Goal: Task Accomplishment & Management: Manage account settings

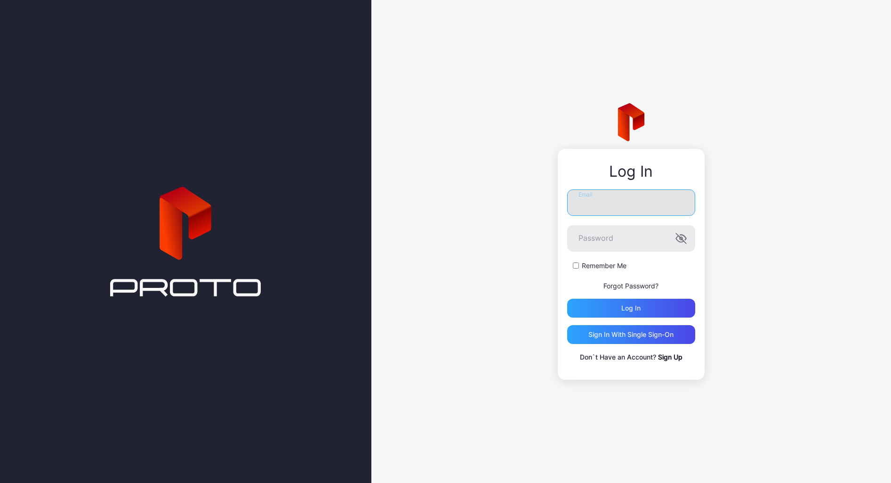
type input "**********"
click at [624, 207] on input "**********" at bounding box center [631, 202] width 128 height 26
click at [533, 324] on div "**********" at bounding box center [632, 241] width 520 height 483
click at [588, 313] on div "Log in" at bounding box center [631, 308] width 128 height 19
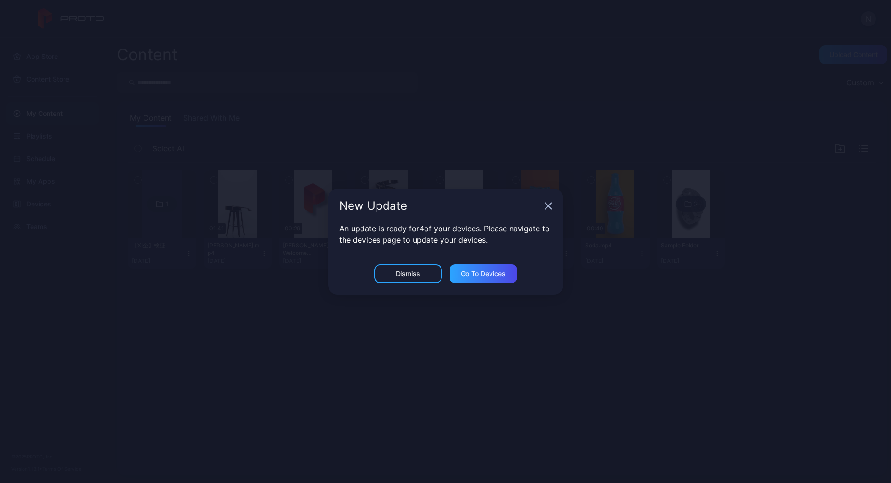
click at [552, 209] on div "New Update" at bounding box center [445, 206] width 235 height 34
click at [550, 207] on icon "button" at bounding box center [548, 205] width 6 height 6
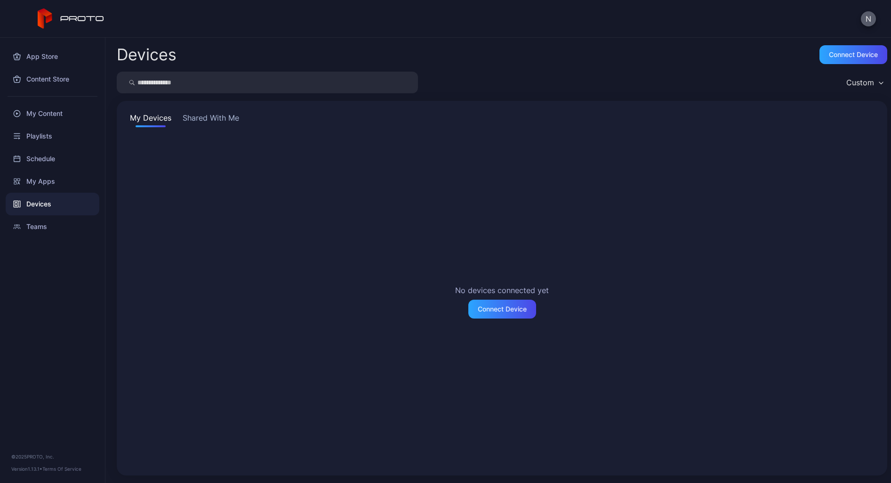
click at [867, 22] on button "N" at bounding box center [868, 18] width 15 height 15
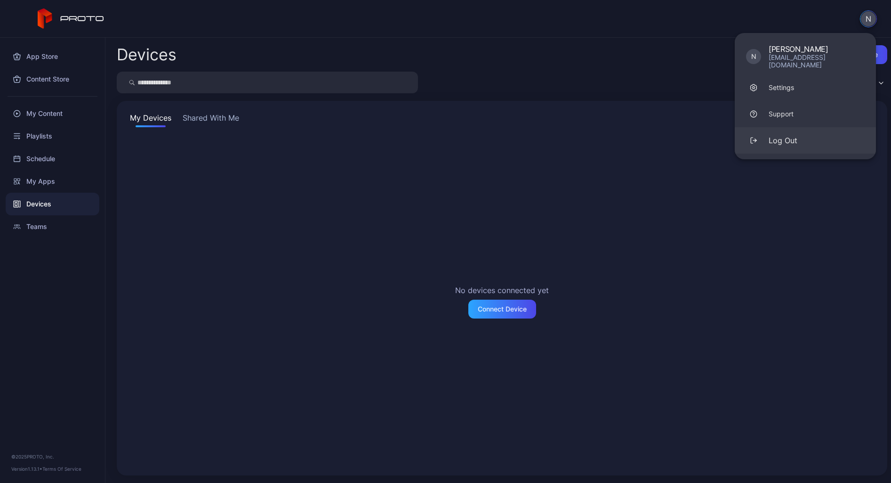
click at [795, 135] on div "Log Out" at bounding box center [783, 140] width 29 height 11
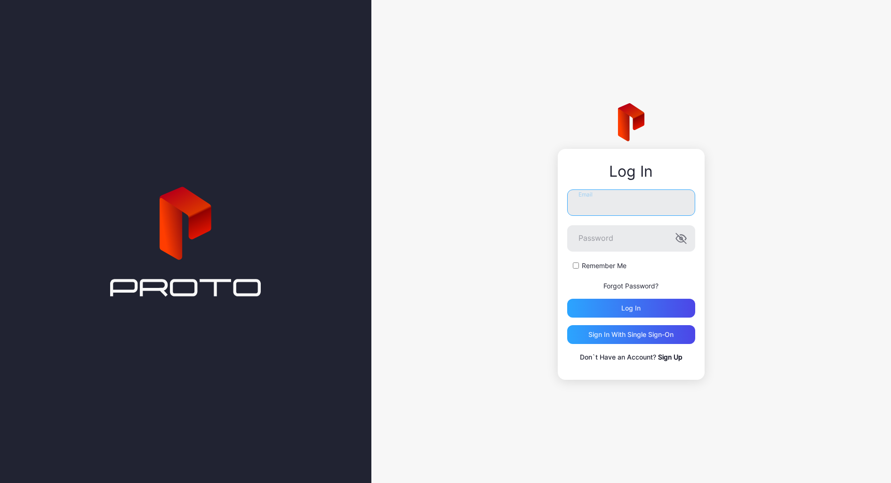
type input "**********"
click at [608, 309] on div "Log in" at bounding box center [631, 308] width 128 height 19
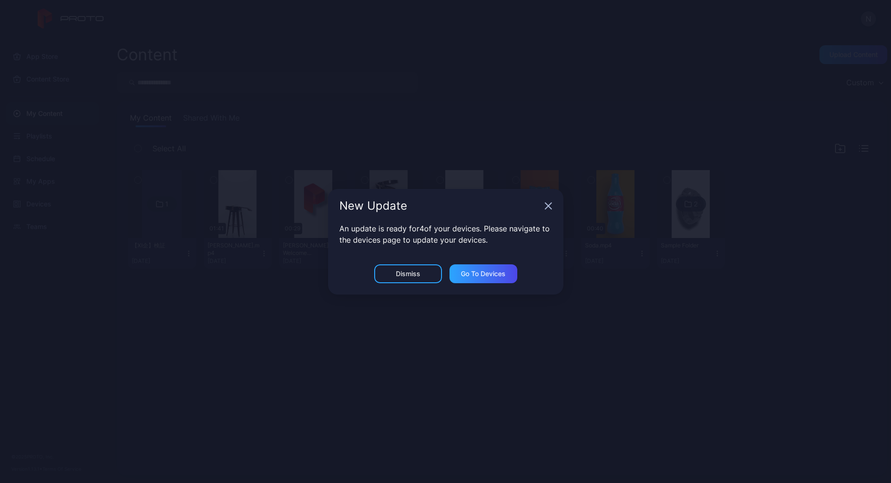
click at [547, 208] on icon "button" at bounding box center [549, 206] width 8 height 8
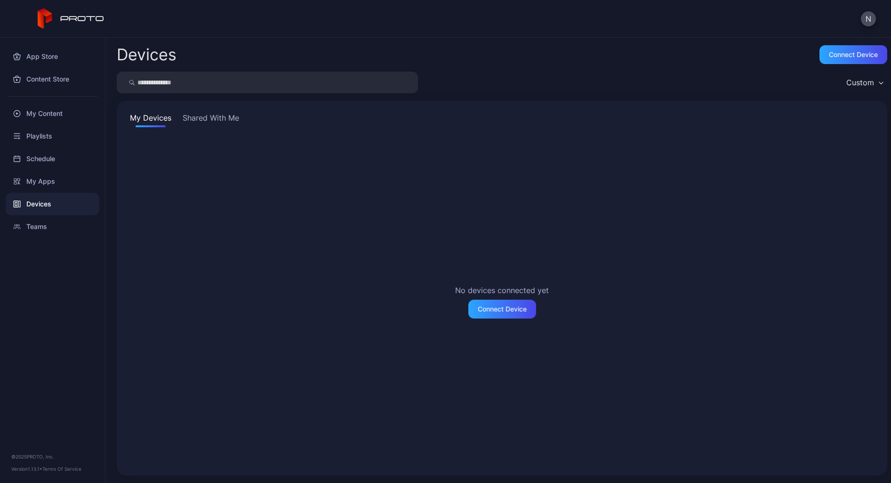
click at [230, 122] on button "Shared With Me" at bounding box center [211, 119] width 60 height 15
click at [147, 120] on button "My Devices" at bounding box center [150, 119] width 45 height 15
click at [873, 17] on button "N" at bounding box center [868, 18] width 15 height 15
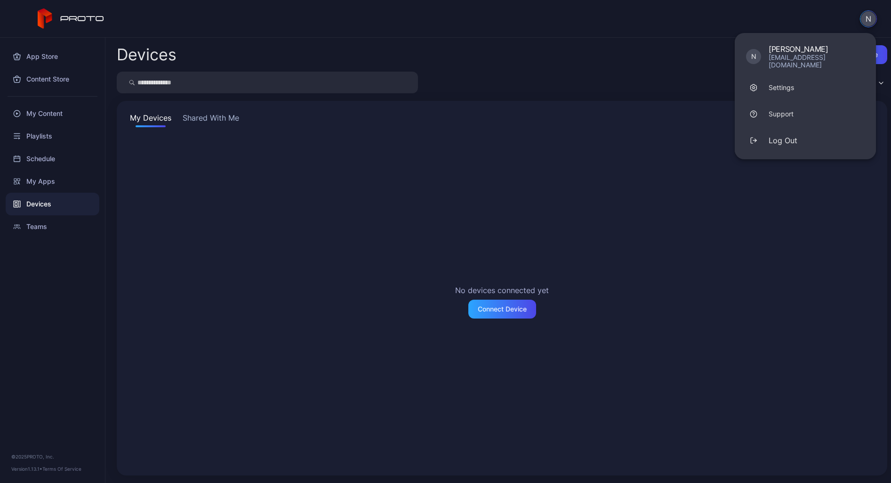
click at [586, 84] on div "Custom" at bounding box center [502, 83] width 771 height 22
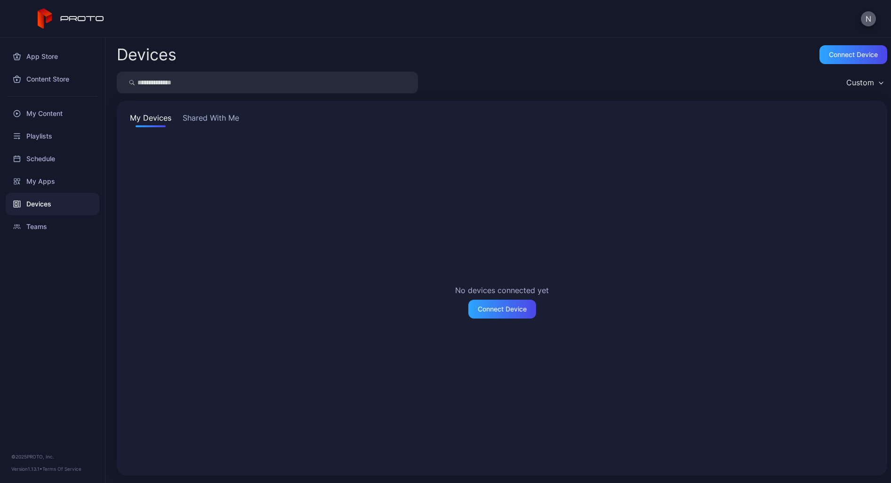
click at [863, 19] on button "N" at bounding box center [868, 18] width 15 height 15
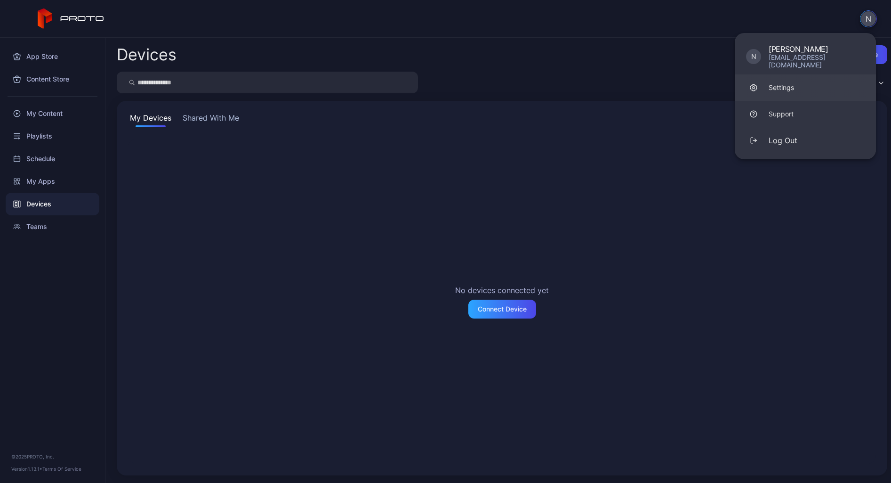
click at [792, 83] on div "Settings" at bounding box center [781, 87] width 25 height 9
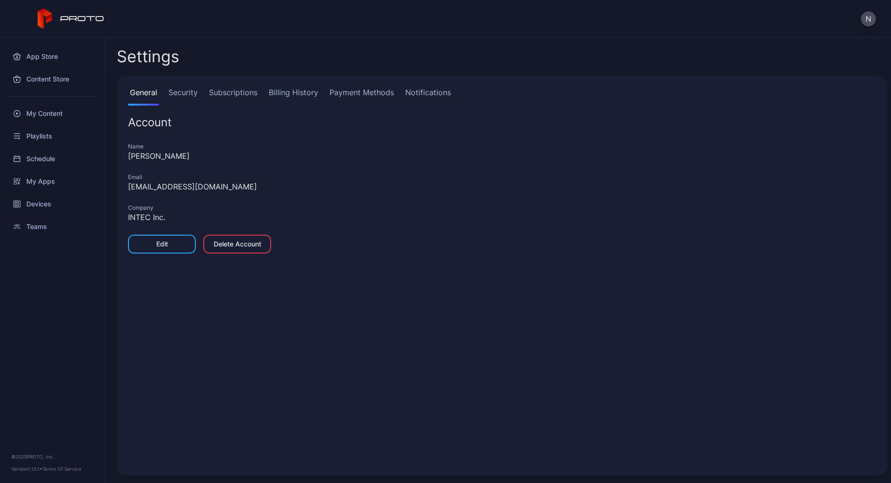
click at [249, 243] on div "Delete Account" at bounding box center [238, 244] width 48 height 8
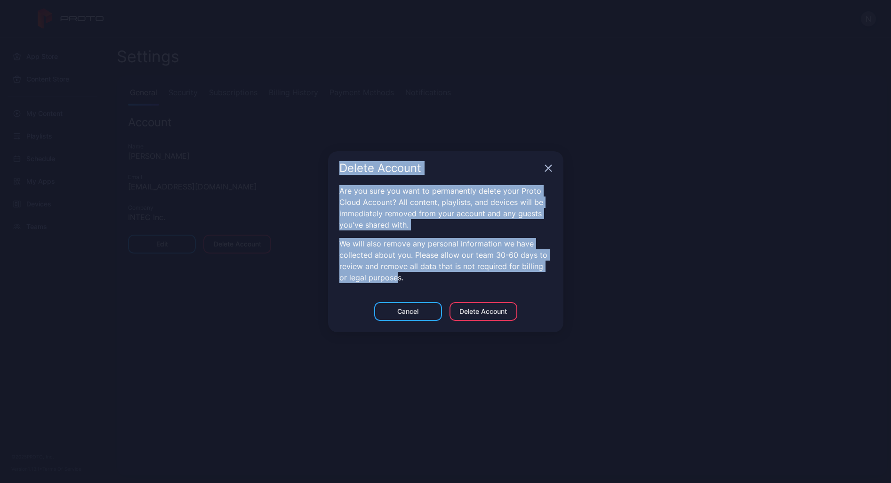
drag, startPoint x: 382, startPoint y: 280, endPoint x: 328, endPoint y: 174, distance: 118.6
click at [328, 174] on div "Delete Account Are you sure you want to permanently delete your Proto Cloud Acc…" at bounding box center [445, 241] width 235 height 181
drag, startPoint x: 328, startPoint y: 174, endPoint x: 381, endPoint y: 168, distance: 53.6
click at [545, 169] on icon "button" at bounding box center [549, 168] width 8 height 8
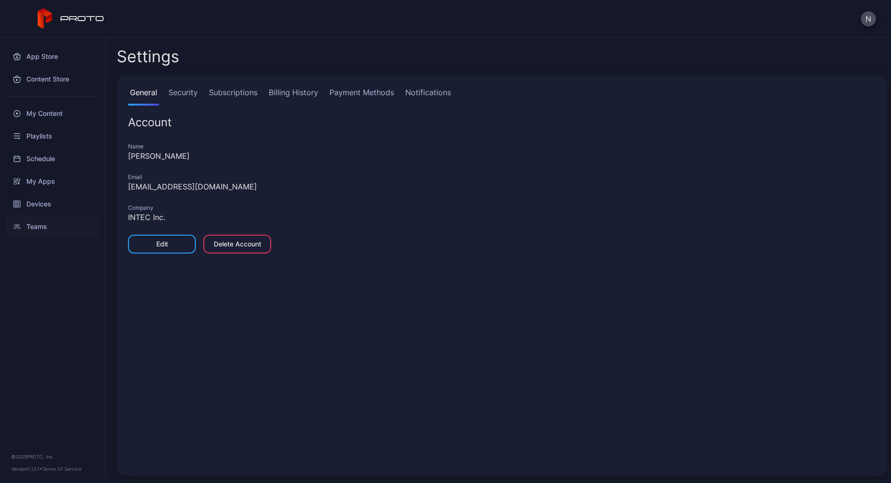
click at [49, 219] on div "Teams" at bounding box center [53, 226] width 94 height 23
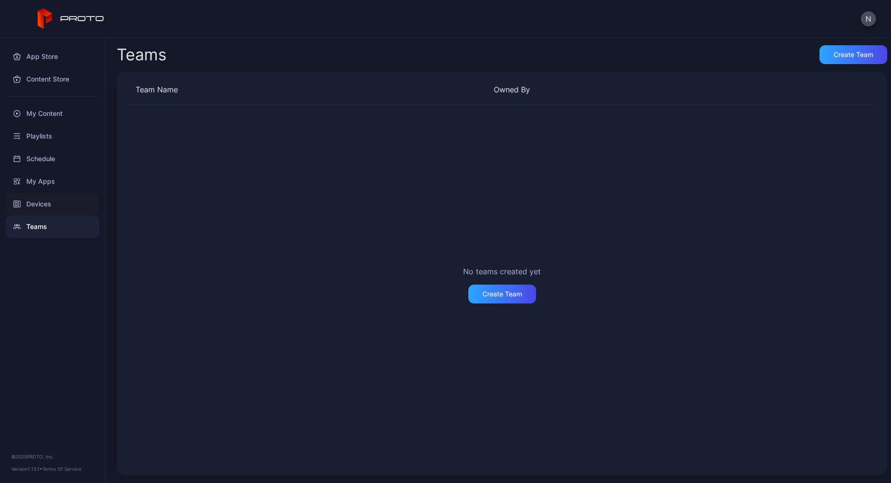
click at [51, 210] on div "Devices" at bounding box center [53, 204] width 94 height 23
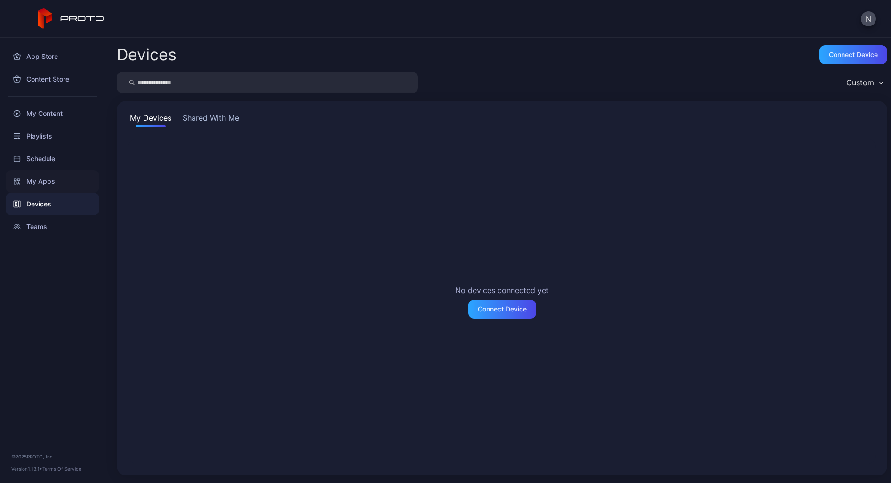
click at [55, 185] on div "My Apps" at bounding box center [53, 181] width 94 height 23
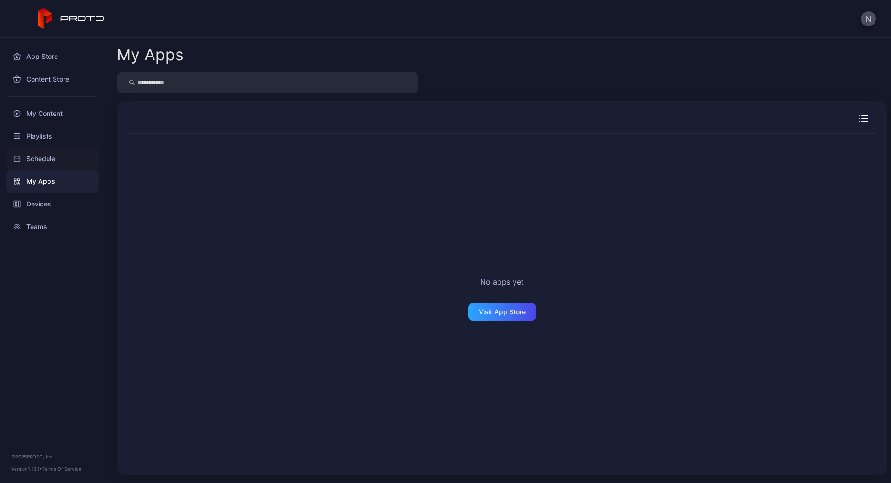
click at [43, 167] on div "Schedule" at bounding box center [53, 158] width 94 height 23
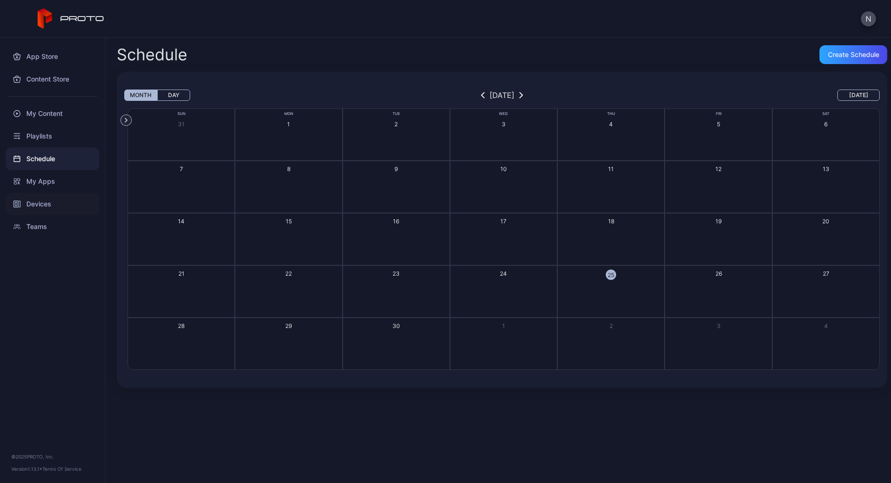
click at [47, 199] on div "Devices" at bounding box center [53, 204] width 94 height 23
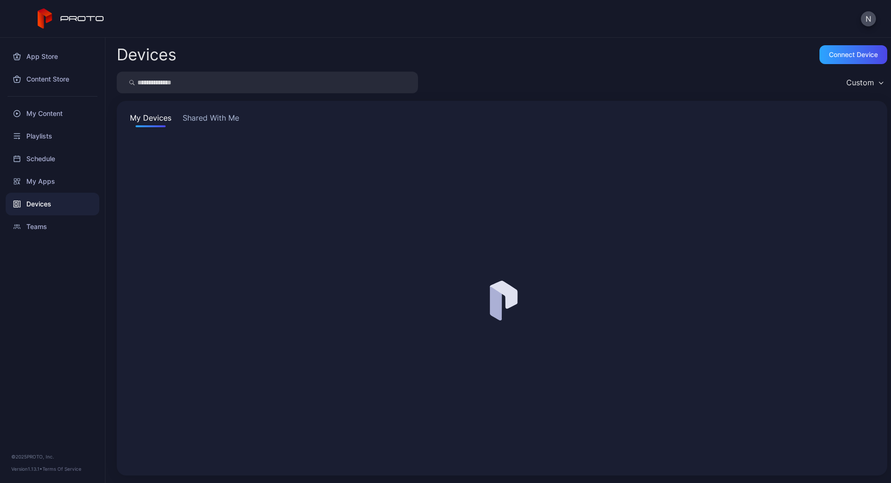
click at [214, 115] on button "Shared With Me" at bounding box center [211, 119] width 60 height 15
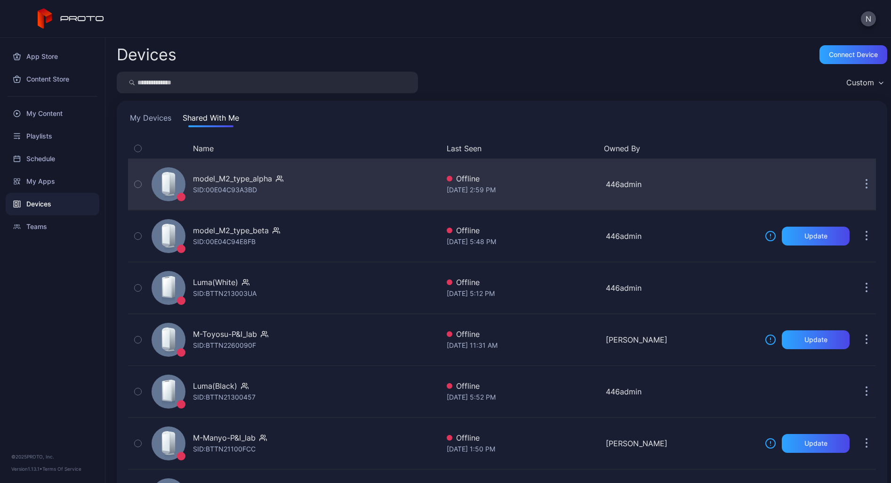
click at [857, 179] on button "button" at bounding box center [866, 184] width 19 height 19
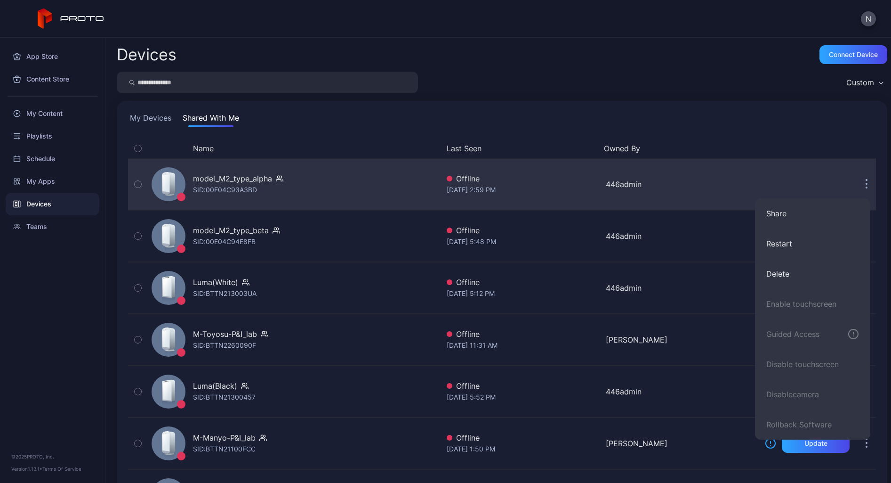
click at [358, 185] on div "model_M2_type_alpha SID: 00E04C93A3BD" at bounding box center [293, 184] width 291 height 47
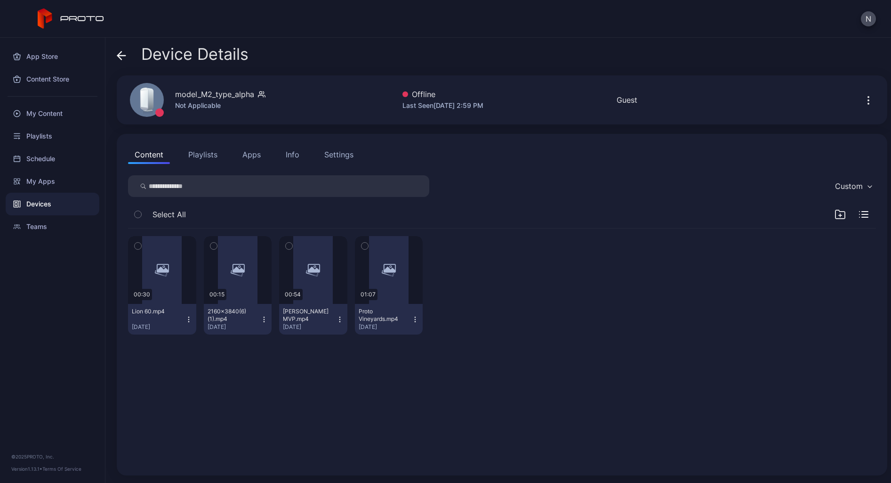
click at [123, 56] on icon at bounding box center [122, 56] width 8 height 0
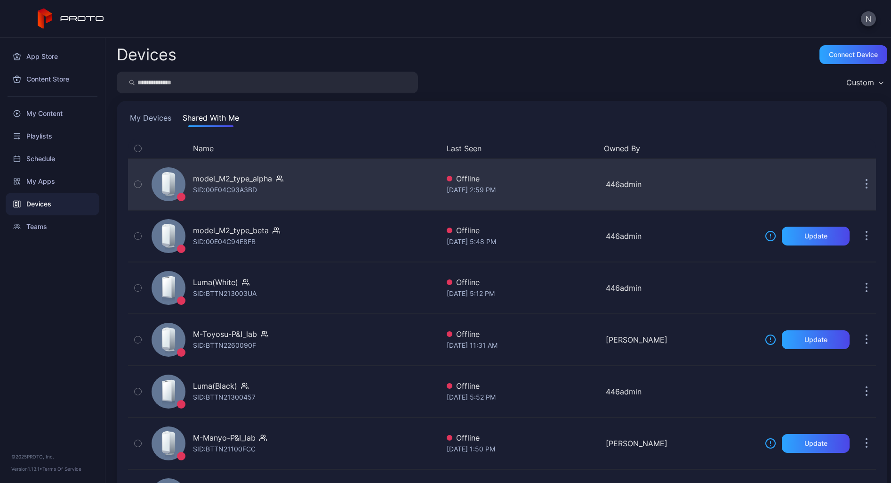
click at [300, 176] on div "model_M2_type_alpha SID: 00E04C93A3BD" at bounding box center [293, 184] width 291 height 47
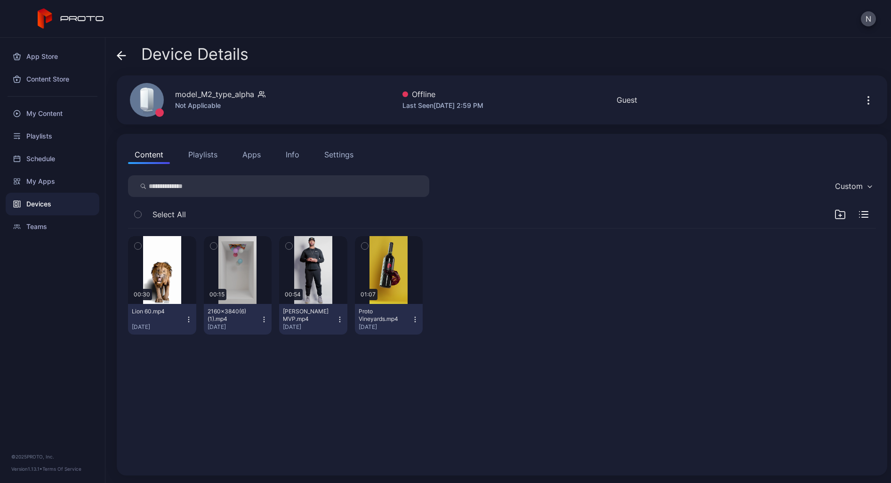
click at [864, 100] on button "button" at bounding box center [868, 99] width 15 height 19
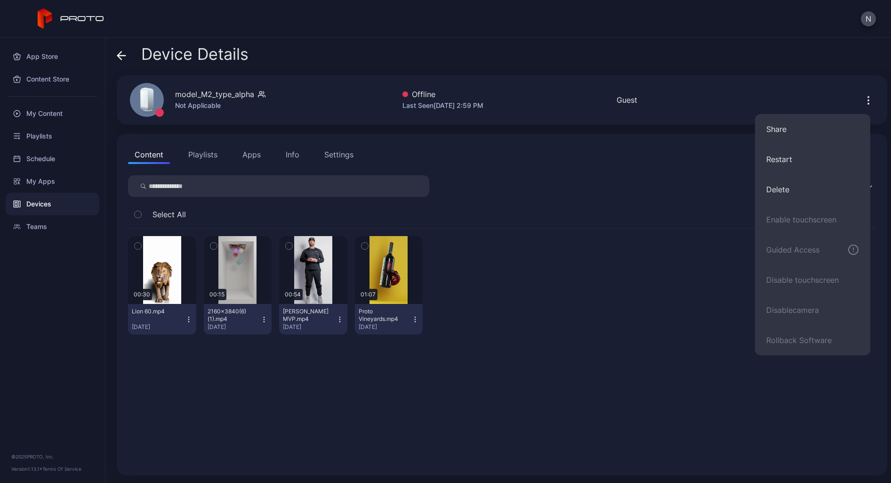
click at [119, 59] on icon at bounding box center [121, 55] width 9 height 9
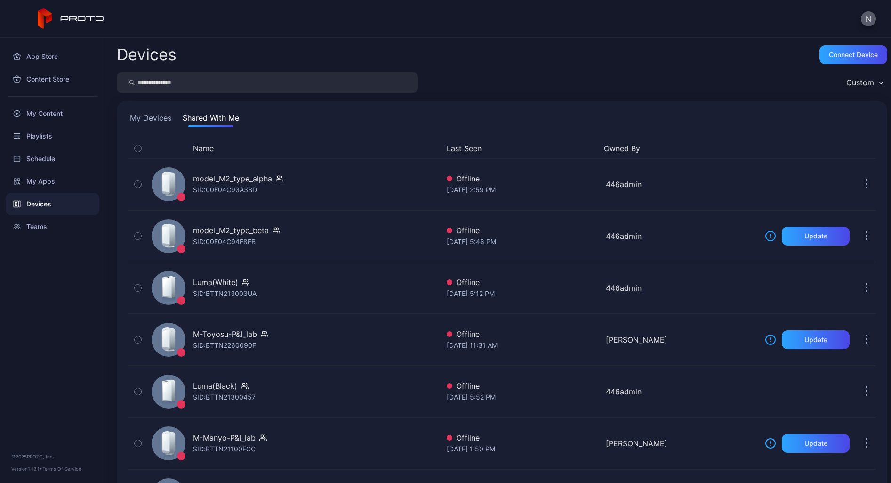
click at [869, 17] on button "N" at bounding box center [868, 18] width 15 height 15
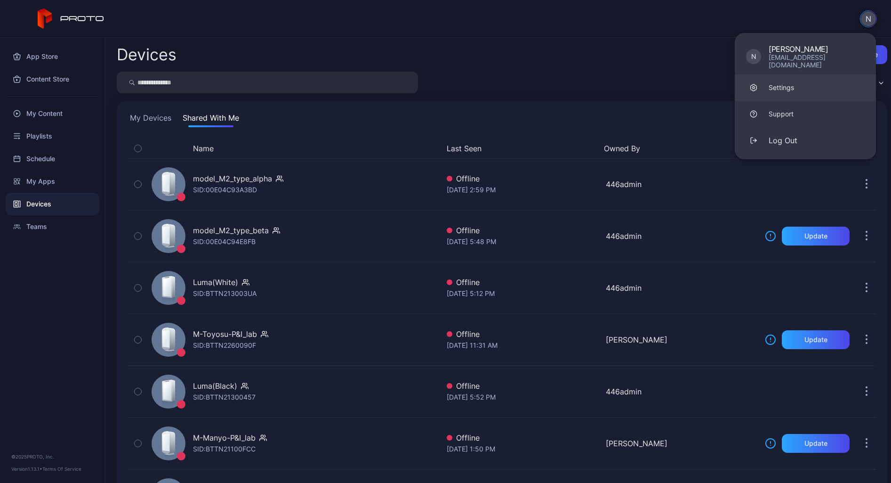
click at [786, 83] on div "Settings" at bounding box center [781, 87] width 25 height 9
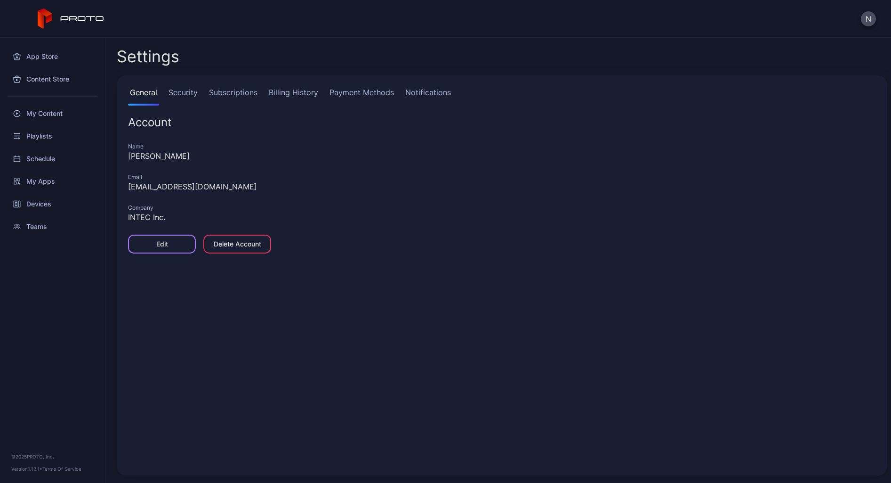
click at [149, 244] on div "Edit" at bounding box center [162, 243] width 68 height 19
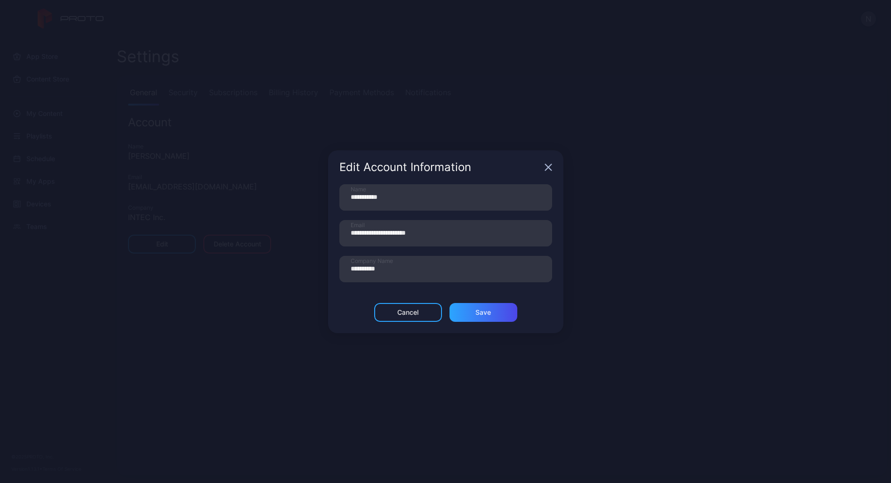
click at [552, 165] on icon "button" at bounding box center [549, 167] width 8 height 8
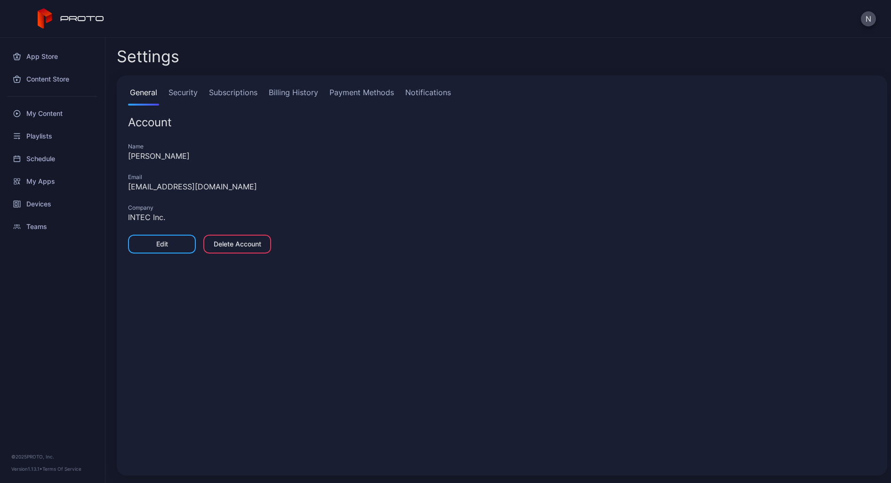
click at [257, 243] on div "Delete Account" at bounding box center [238, 244] width 48 height 8
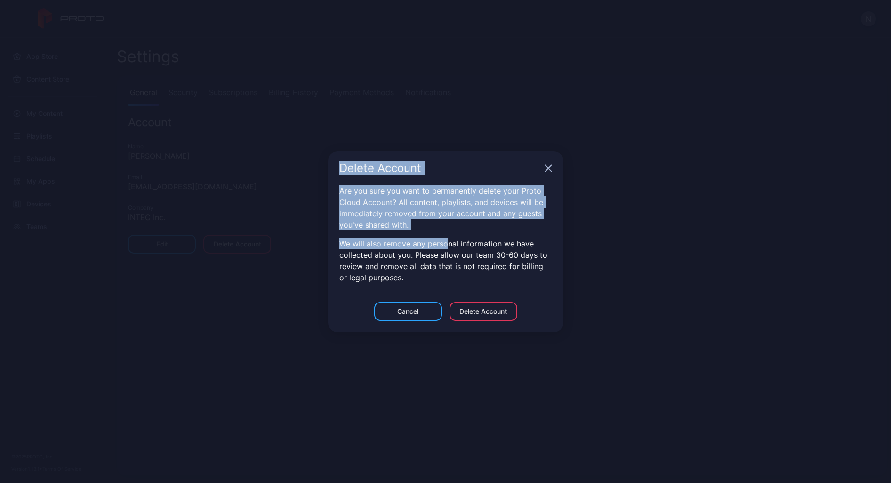
drag, startPoint x: 336, startPoint y: 165, endPoint x: 448, endPoint y: 237, distance: 133.1
click at [448, 237] on div "Delete Account Are you sure you want to permanently delete your Proto Cloud Acc…" at bounding box center [445, 241] width 235 height 181
click at [550, 167] on icon "button" at bounding box center [549, 168] width 8 height 8
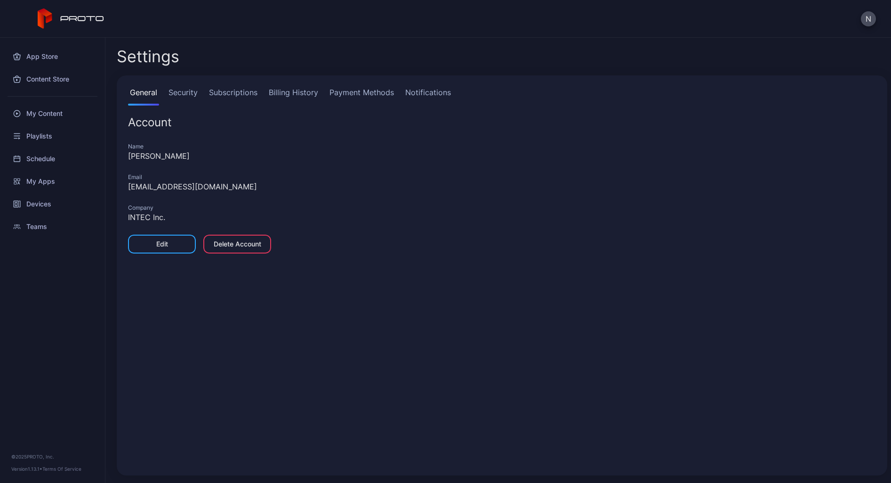
click at [191, 93] on link "Security" at bounding box center [183, 96] width 33 height 19
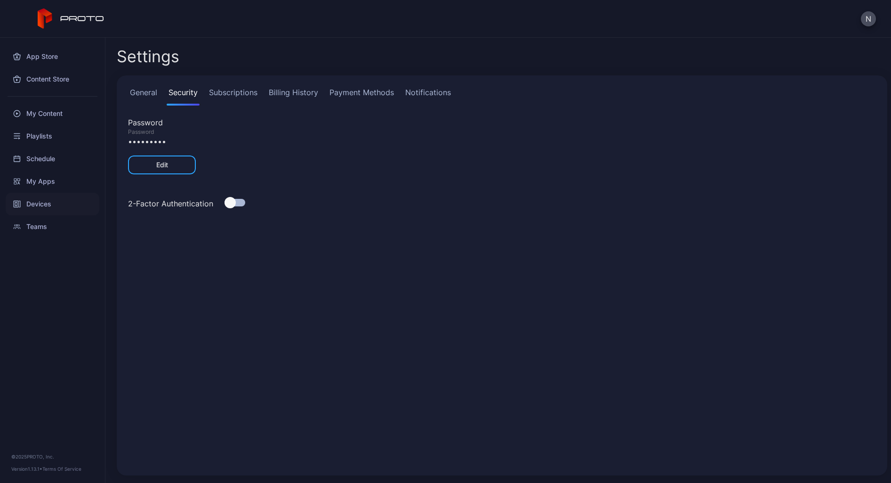
click at [52, 206] on div "Devices" at bounding box center [53, 204] width 94 height 23
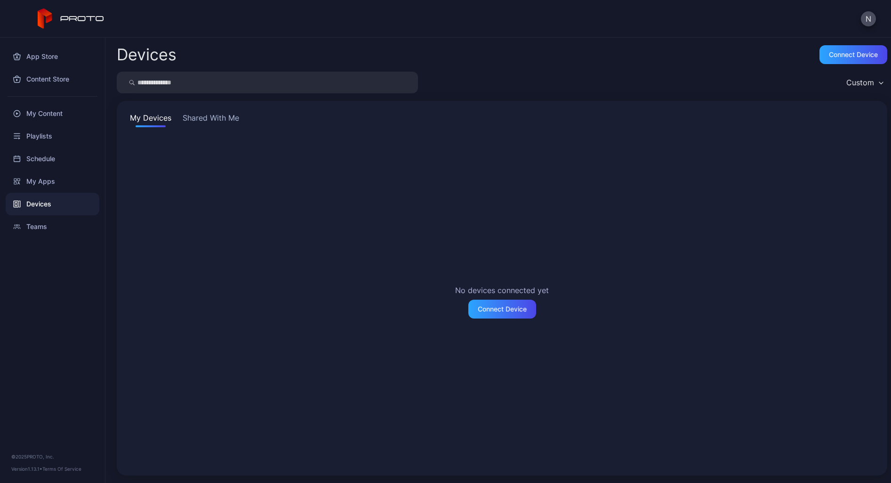
click at [202, 117] on button "Shared With Me" at bounding box center [211, 119] width 60 height 15
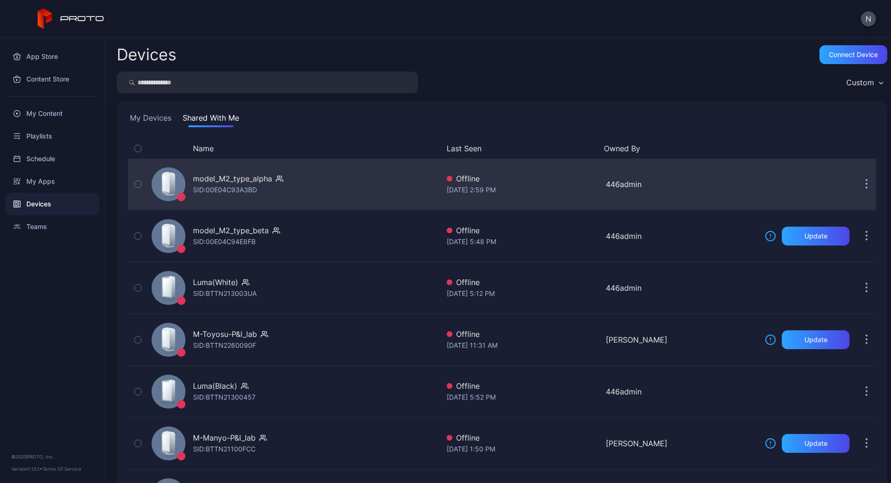
click at [857, 184] on button "button" at bounding box center [866, 184] width 19 height 19
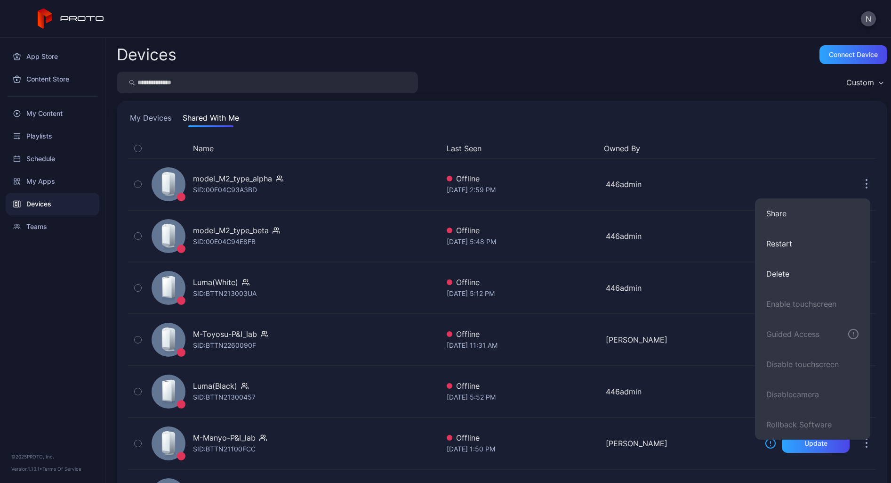
click at [860, 23] on div "N" at bounding box center [445, 19] width 891 height 38
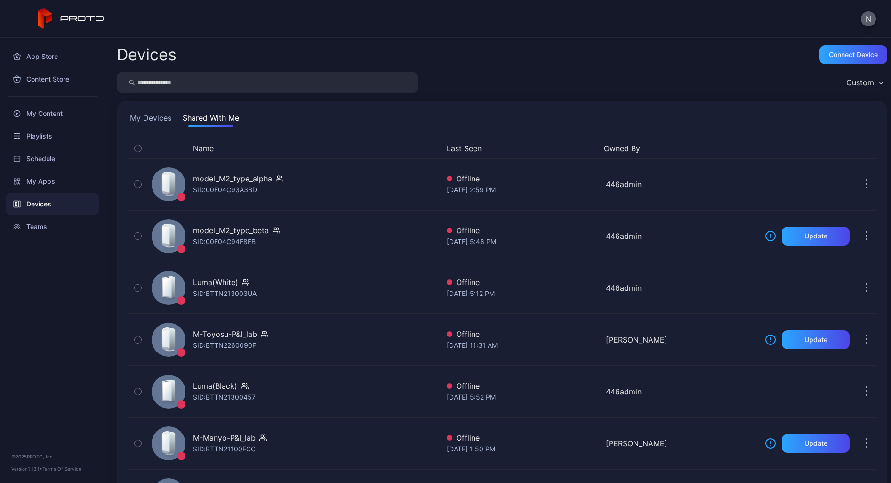
click at [868, 21] on button "N" at bounding box center [868, 18] width 15 height 15
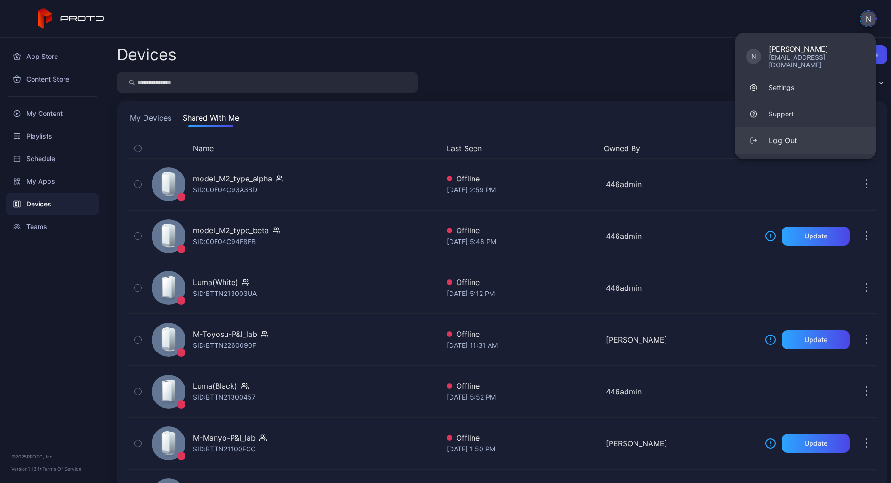
click at [794, 135] on div "Log Out" at bounding box center [783, 140] width 29 height 11
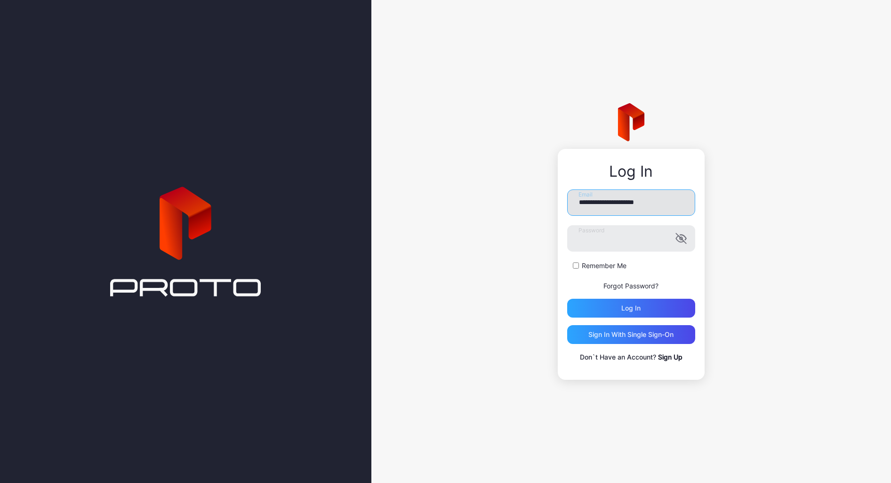
click at [626, 210] on input "**********" at bounding box center [631, 202] width 128 height 26
type input "**********"
click at [622, 307] on div "Log in" at bounding box center [631, 308] width 19 height 8
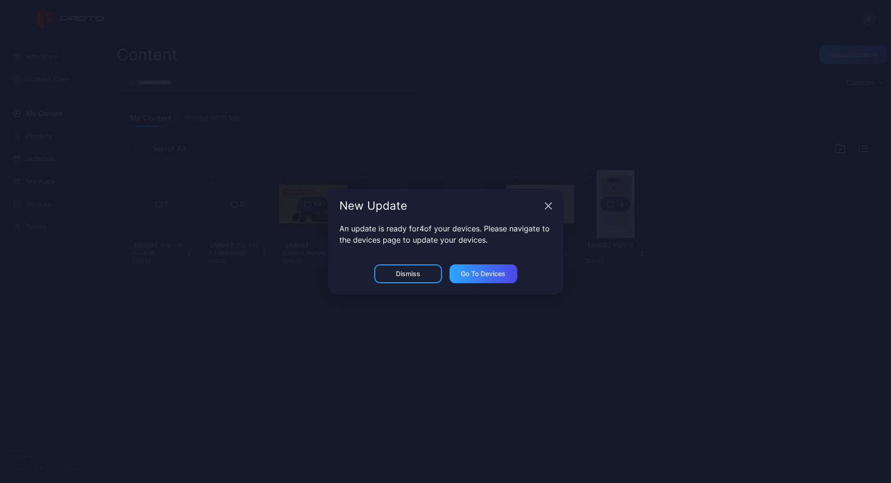
click at [551, 207] on icon "button" at bounding box center [549, 206] width 8 height 8
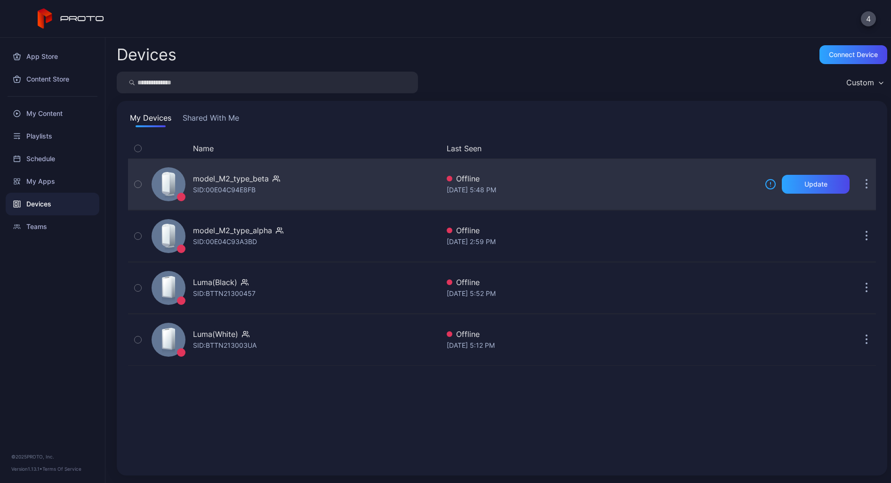
click at [857, 186] on button "button" at bounding box center [866, 184] width 19 height 19
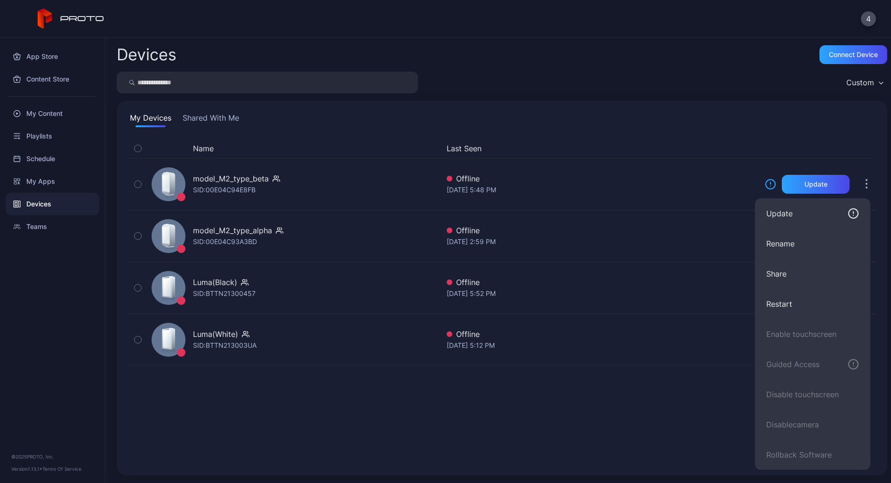
click at [615, 455] on div "Name Last Seen model_M2_type_beta SID: 00E04C94E8FB Offline Sep 24, 2025 at 5:4…" at bounding box center [502, 300] width 748 height 325
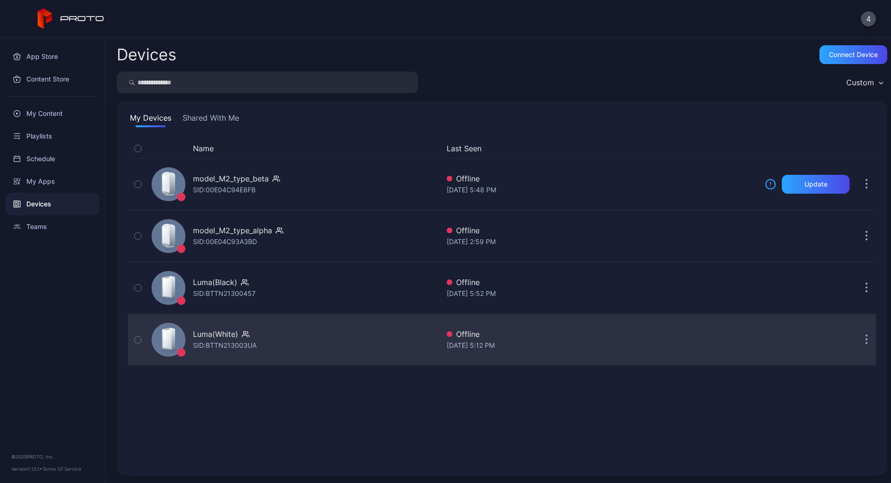
click at [866, 339] on icon "button" at bounding box center [867, 339] width 2 height 11
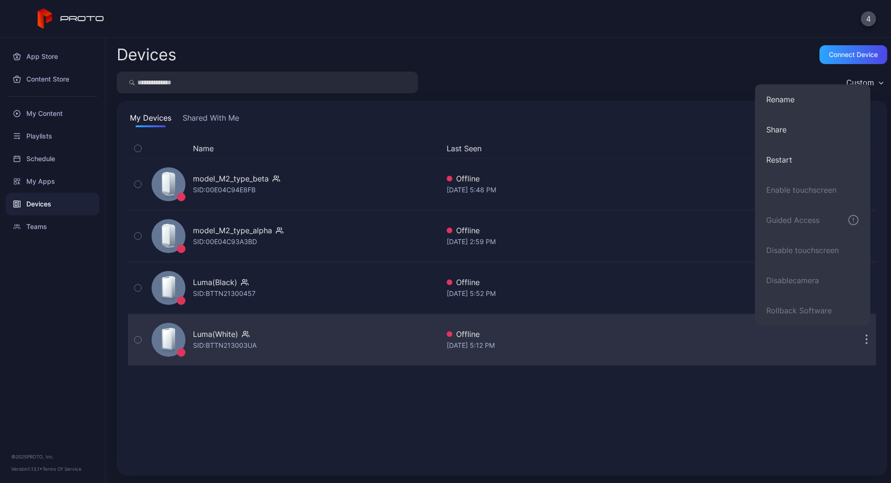
click at [866, 339] on icon "button" at bounding box center [866, 339] width 1 height 1
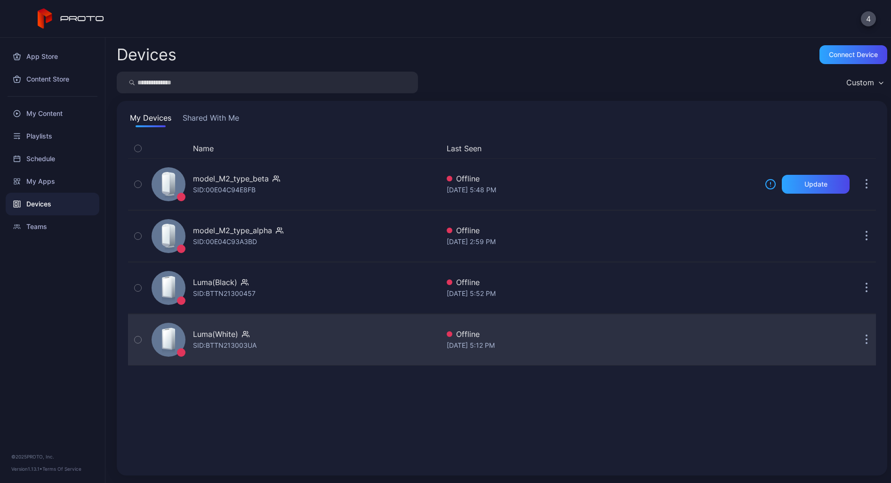
click at [866, 340] on icon "button" at bounding box center [866, 339] width 1 height 1
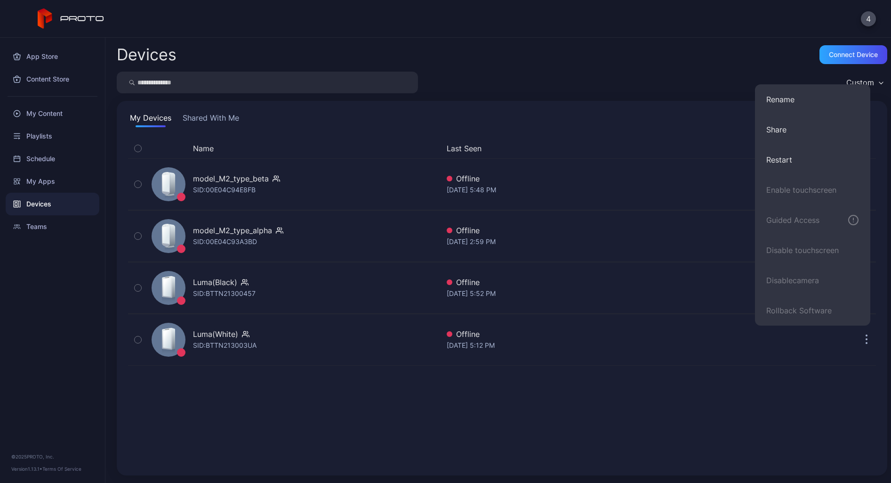
click at [482, 57] on div "Devices Connect device" at bounding box center [502, 54] width 771 height 19
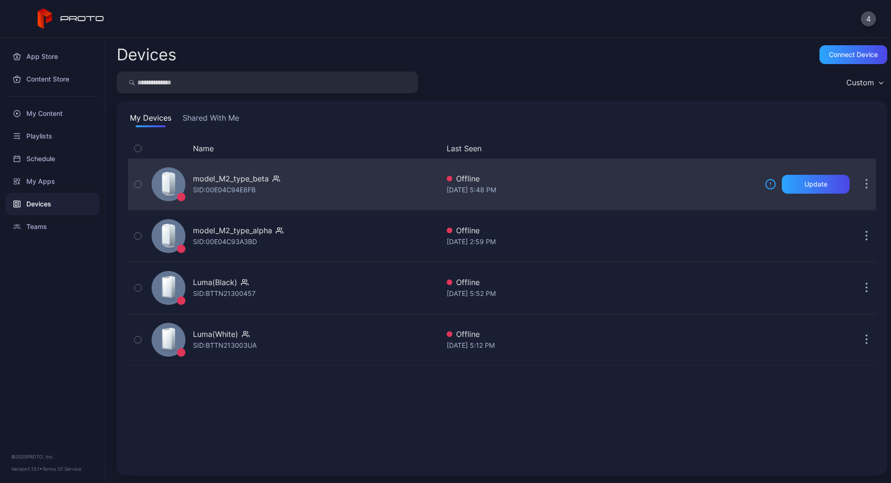
click at [858, 186] on button "button" at bounding box center [866, 184] width 19 height 19
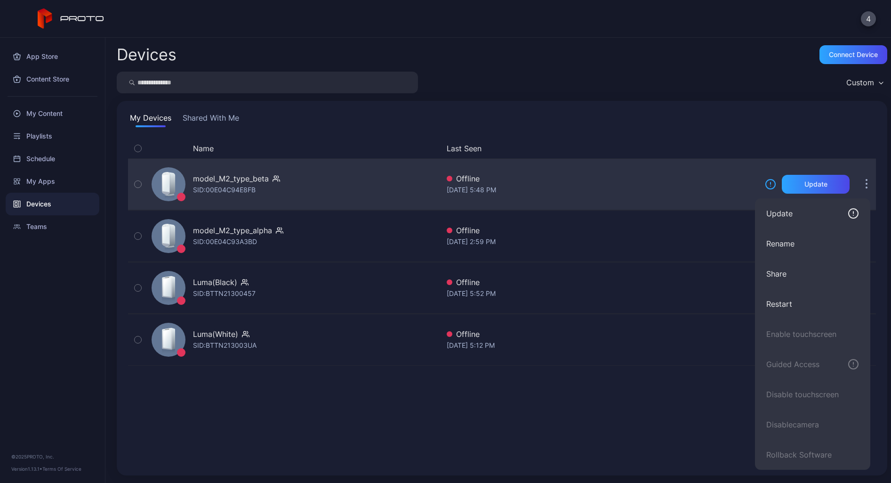
click at [858, 184] on button "button" at bounding box center [866, 184] width 19 height 19
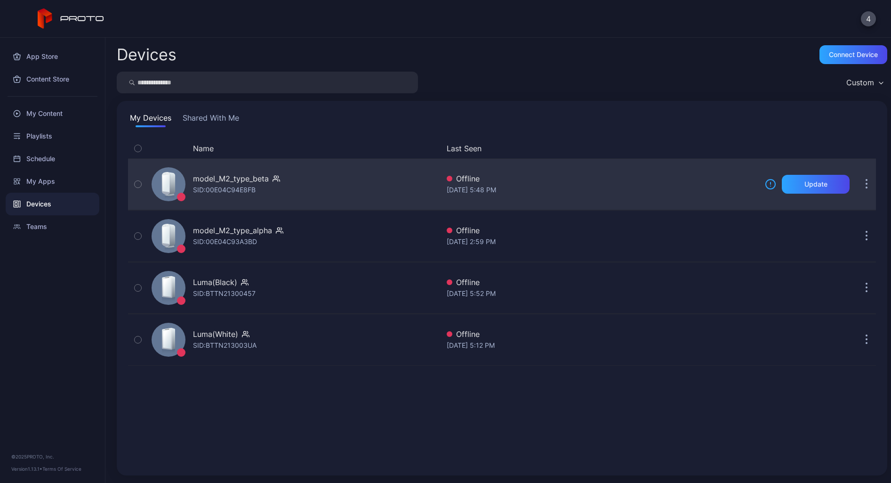
click at [344, 188] on div "model_M2_type_beta SID: 00E04C94E8FB" at bounding box center [293, 184] width 291 height 47
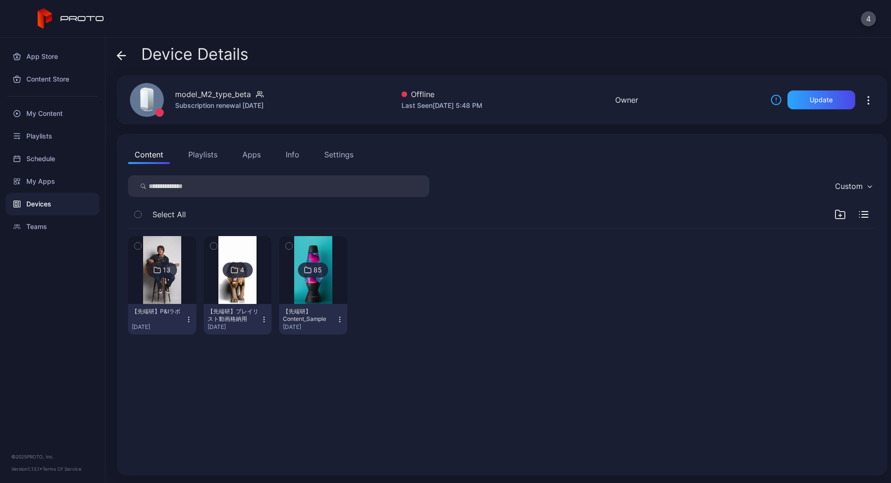
click at [863, 98] on icon "button" at bounding box center [868, 100] width 11 height 11
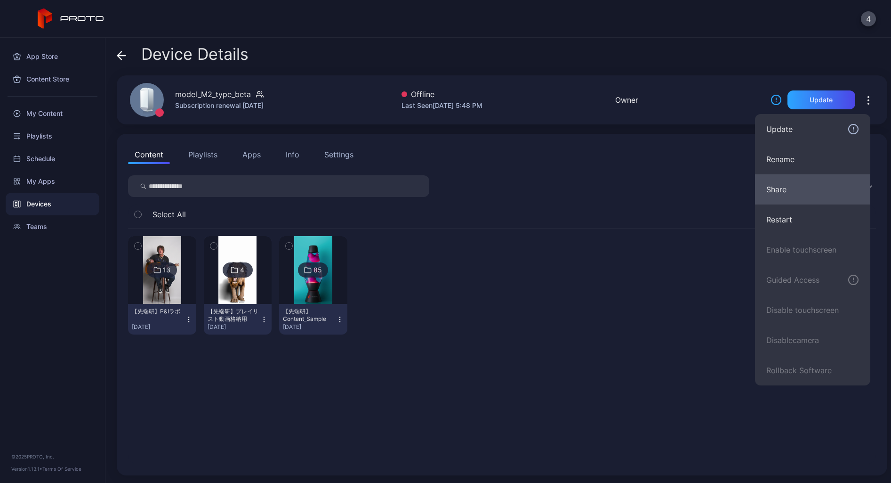
click at [787, 181] on button "Share" at bounding box center [812, 189] width 115 height 30
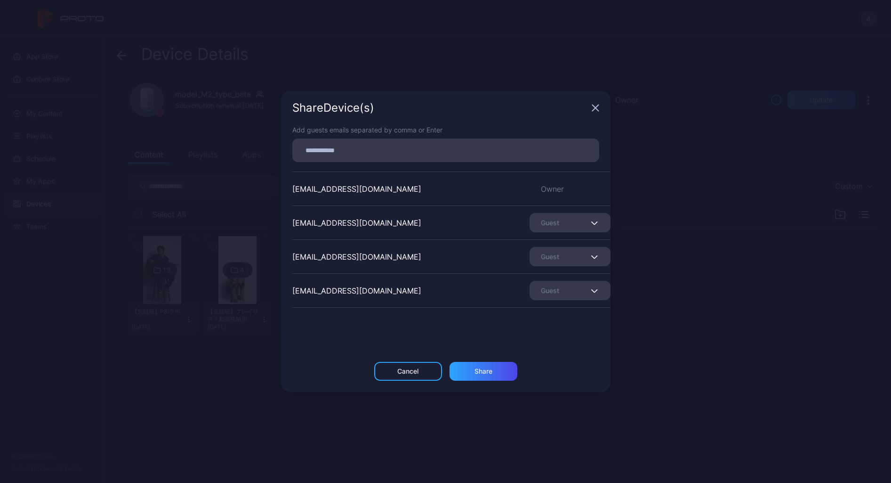
click at [548, 222] on div "Guest" at bounding box center [570, 222] width 81 height 19
click at [422, 213] on div "iijima_chisa@intec.co.jp Guest" at bounding box center [451, 222] width 318 height 34
click at [552, 220] on div "Guest" at bounding box center [570, 222] width 81 height 19
click at [539, 192] on div "Owner" at bounding box center [570, 188] width 81 height 11
click at [416, 375] on div "Cancel" at bounding box center [408, 371] width 68 height 19
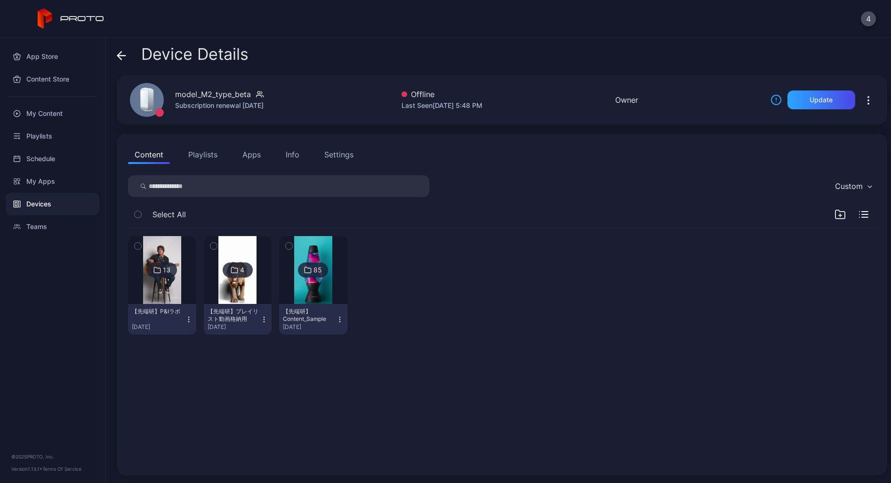
click at [335, 149] on div "Settings" at bounding box center [338, 154] width 29 height 11
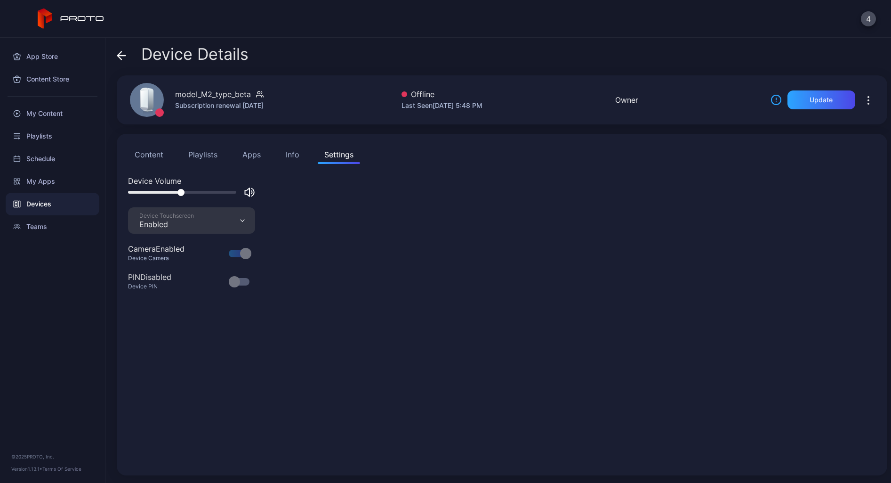
click at [236, 282] on div at bounding box center [234, 281] width 11 height 11
click at [380, 218] on div "Device Volume Device Touchscreen Enabled Camera Enabled Device Camera PIN Disab…" at bounding box center [502, 319] width 748 height 289
click at [367, 244] on div "Device Volume Device Touchscreen Enabled Camera Enabled Device Camera PIN Disab…" at bounding box center [502, 319] width 748 height 289
click at [868, 20] on button "4" at bounding box center [868, 18] width 15 height 15
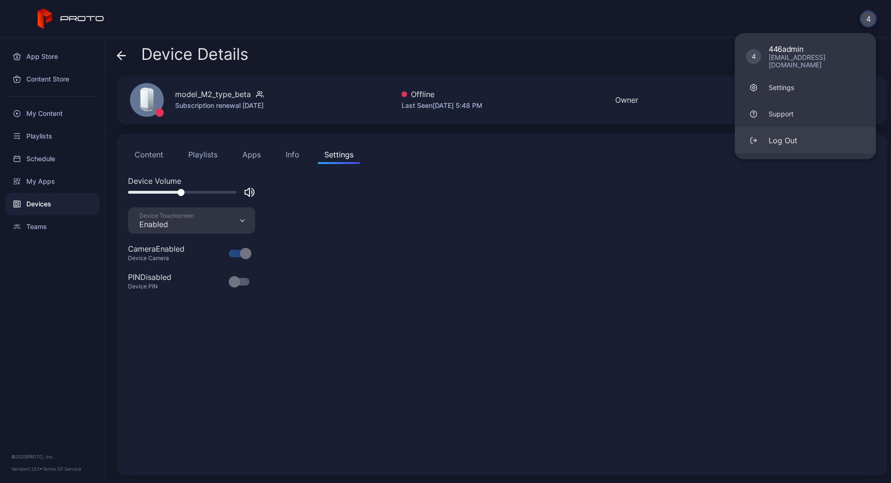
click at [779, 135] on div "Log Out" at bounding box center [783, 140] width 29 height 11
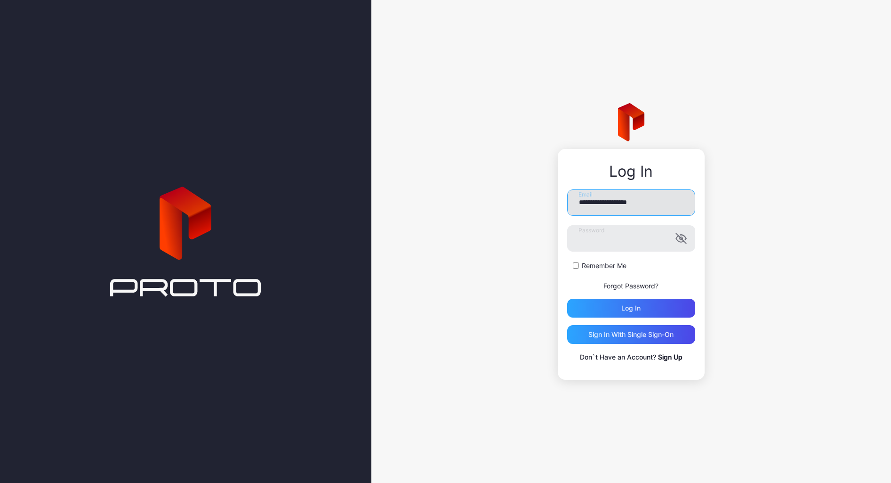
click at [649, 197] on input "**********" at bounding box center [631, 202] width 128 height 26
type input "**********"
click at [613, 311] on div "Log in" at bounding box center [631, 308] width 128 height 19
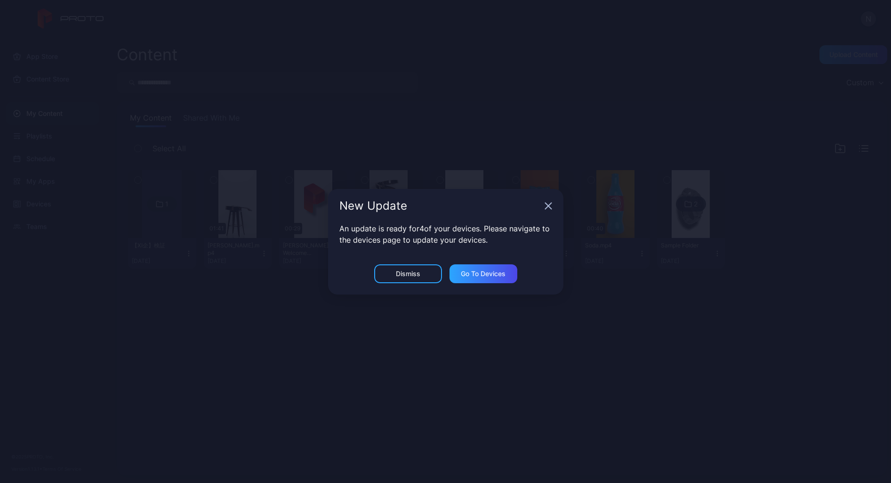
click at [542, 205] on div "New Update" at bounding box center [445, 206] width 235 height 34
click at [548, 205] on icon "button" at bounding box center [548, 205] width 6 height 6
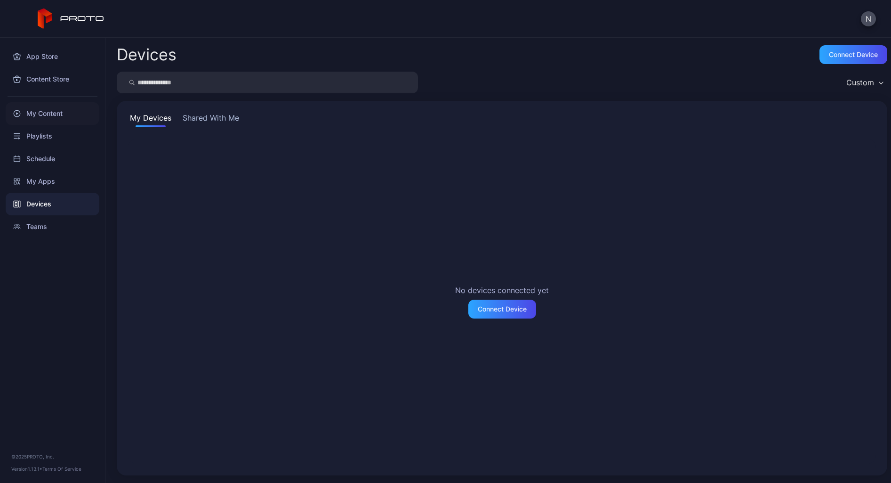
click at [47, 108] on div "My Content" at bounding box center [53, 113] width 94 height 23
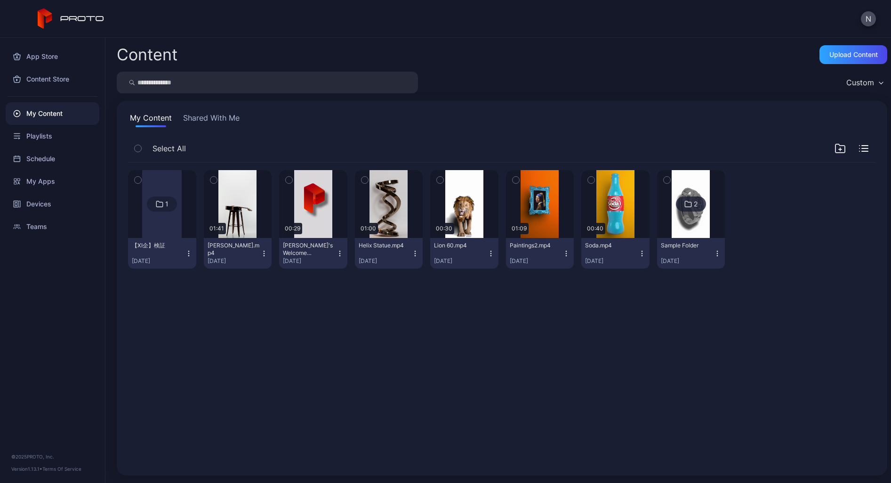
click at [210, 117] on button "Shared With Me" at bounding box center [211, 119] width 60 height 15
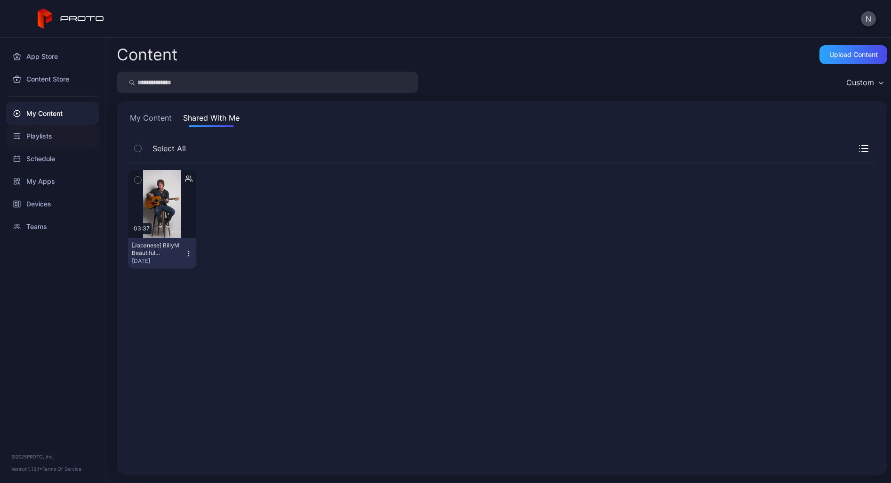
click at [46, 133] on div "Playlists" at bounding box center [53, 136] width 94 height 23
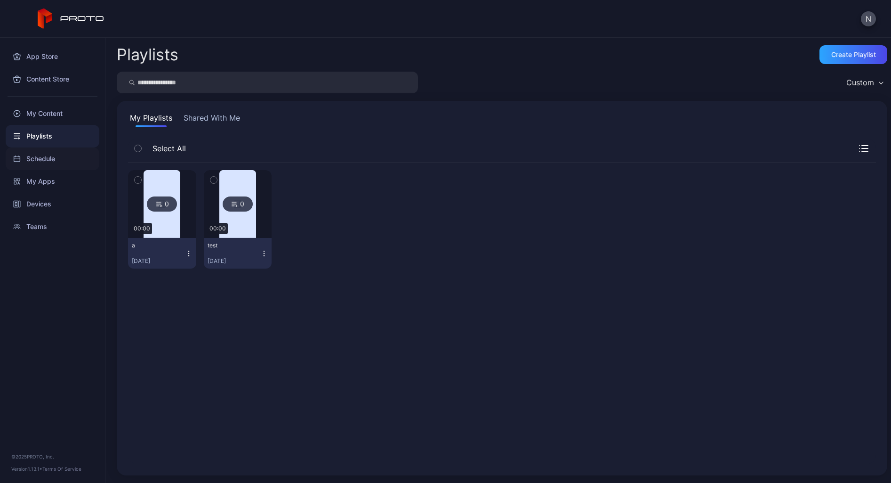
click at [46, 161] on div "Schedule" at bounding box center [53, 158] width 94 height 23
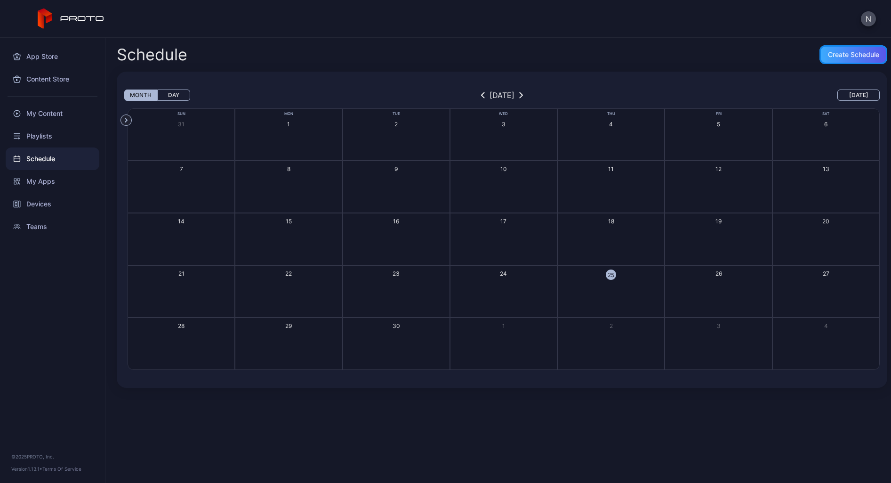
click at [839, 53] on div "Create Schedule" at bounding box center [853, 55] width 51 height 8
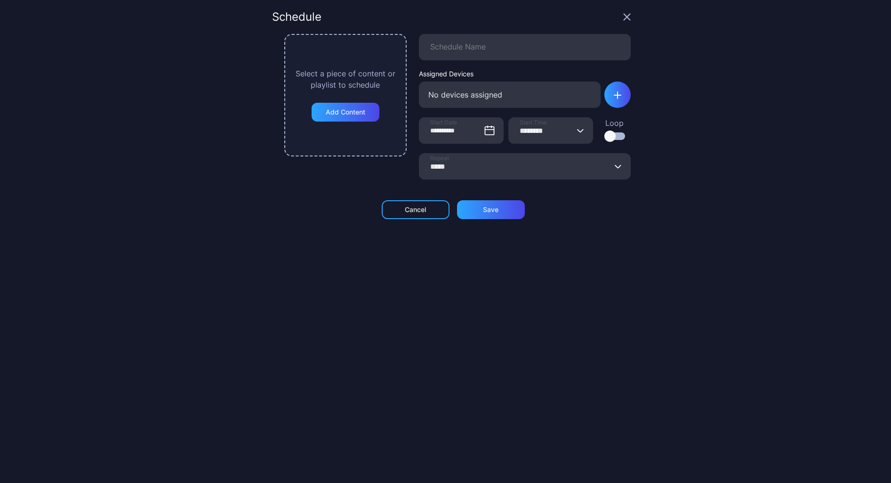
click at [487, 97] on div "No devices assigned" at bounding box center [510, 94] width 182 height 26
click at [614, 93] on icon "button" at bounding box center [618, 95] width 8 height 8
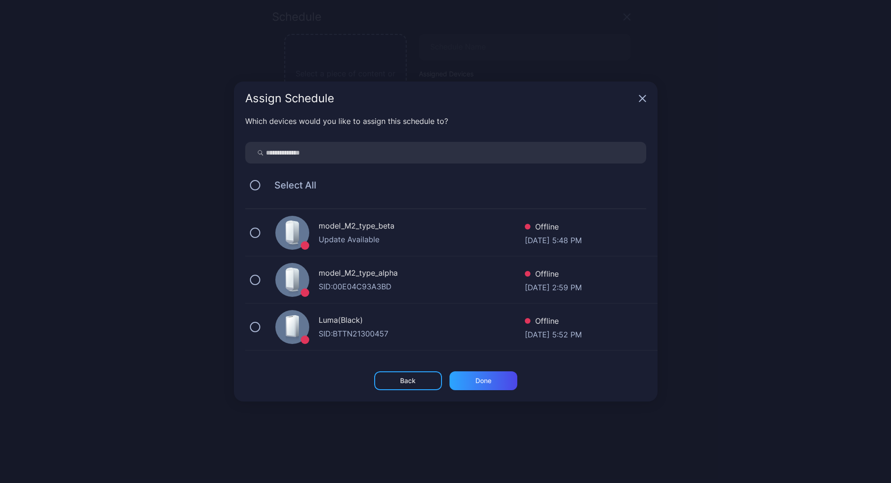
scroll to position [188, 0]
drag, startPoint x: 406, startPoint y: 376, endPoint x: 399, endPoint y: 368, distance: 10.4
click at [405, 377] on div "Back" at bounding box center [408, 381] width 16 height 8
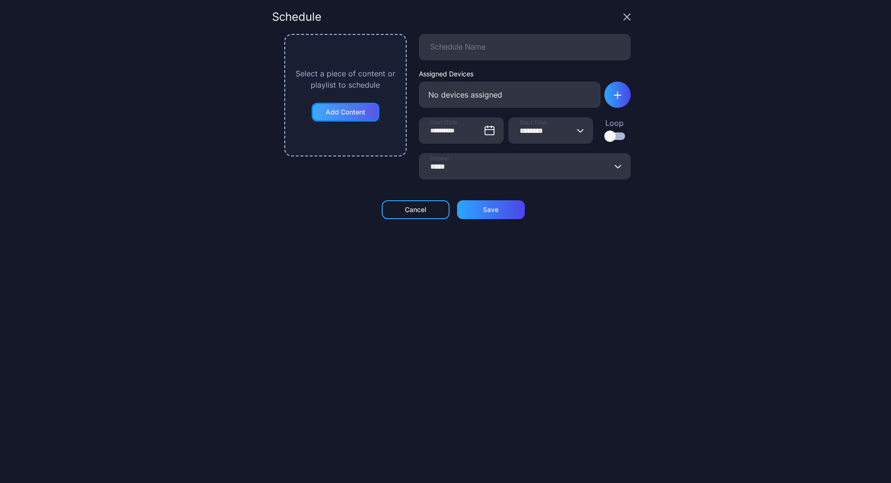
click at [339, 111] on div "Add Content" at bounding box center [346, 112] width 40 height 8
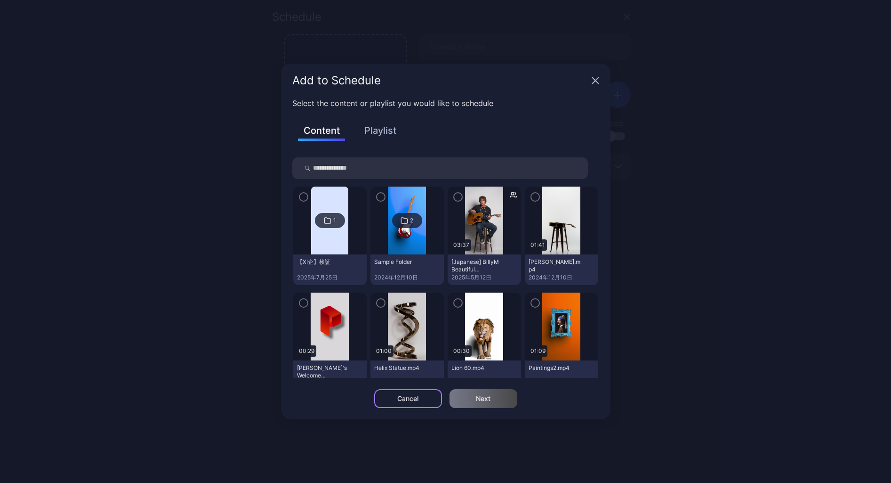
click at [419, 394] on div "Cancel" at bounding box center [408, 398] width 68 height 19
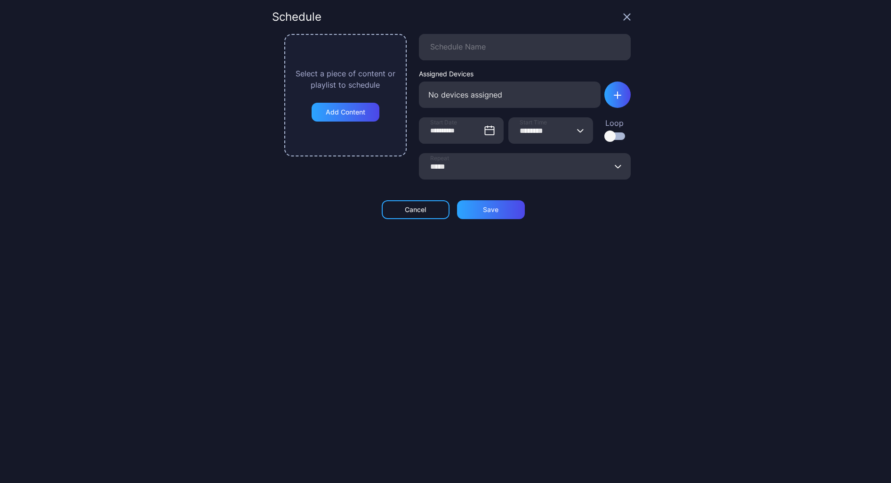
click at [475, 89] on div "No devices assigned" at bounding box center [510, 94] width 182 height 26
click at [614, 90] on div "button" at bounding box center [618, 94] width 26 height 26
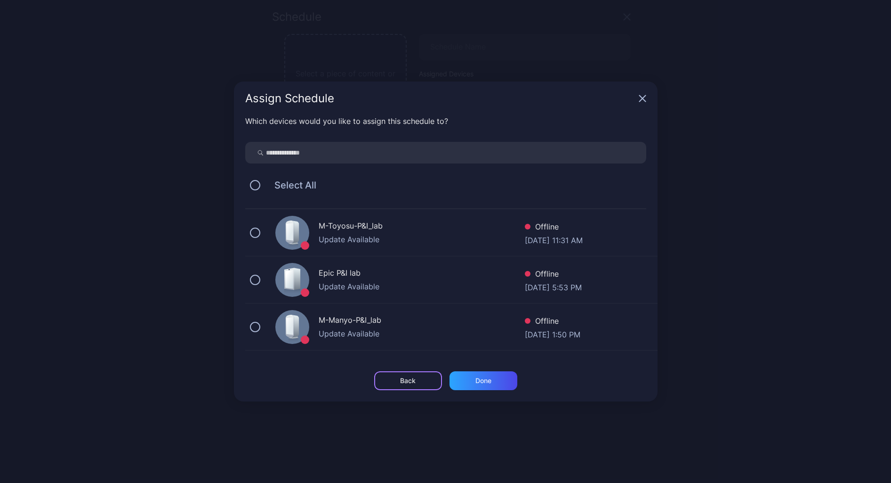
click at [423, 375] on div "Back" at bounding box center [408, 380] width 68 height 19
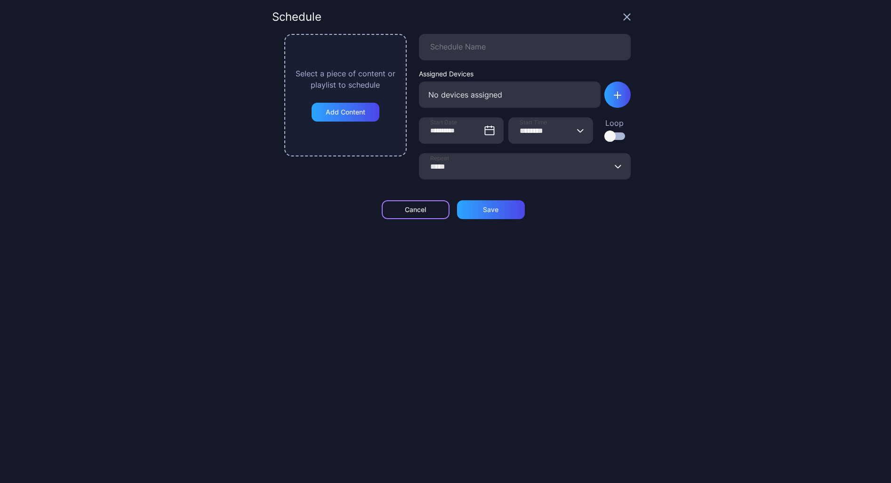
click at [410, 206] on div "Cancel" at bounding box center [415, 210] width 21 height 8
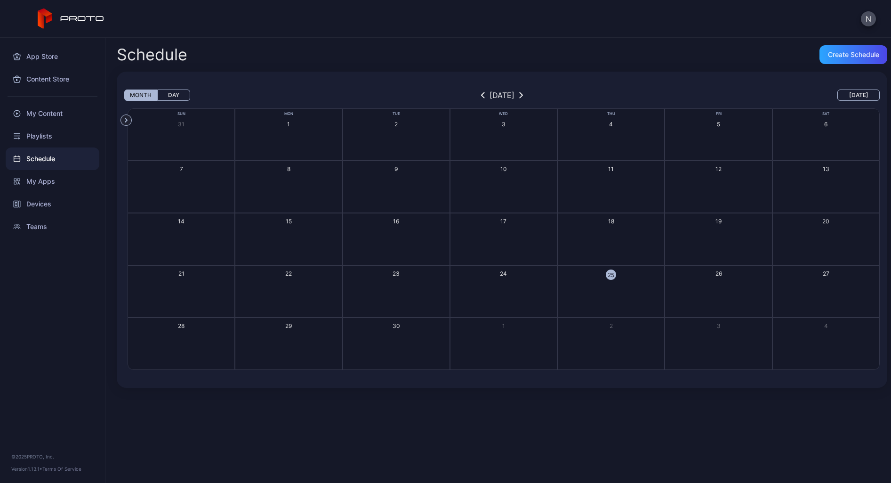
click at [170, 97] on button "Day" at bounding box center [173, 94] width 33 height 11
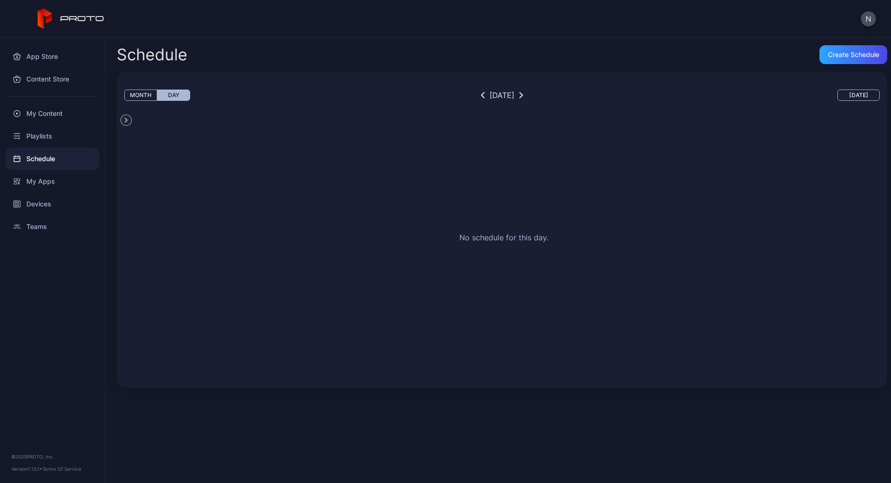
click at [141, 93] on button "Month" at bounding box center [140, 94] width 33 height 11
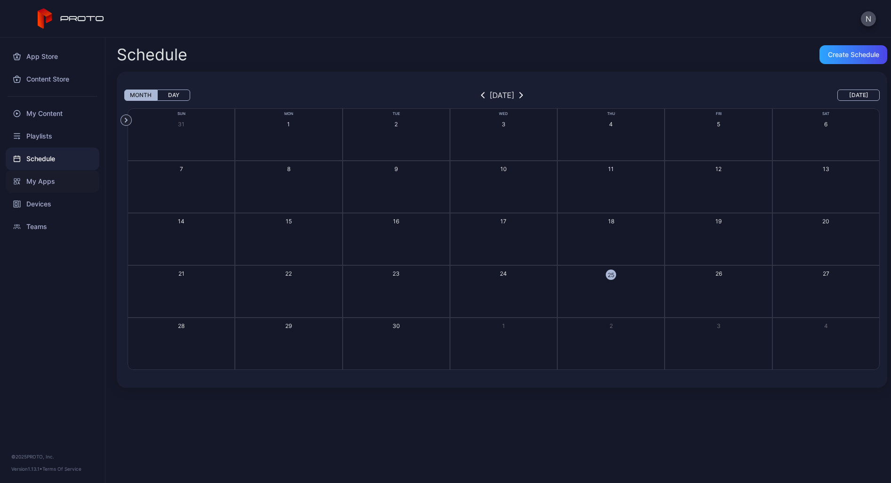
click at [57, 181] on div "My Apps" at bounding box center [53, 181] width 94 height 23
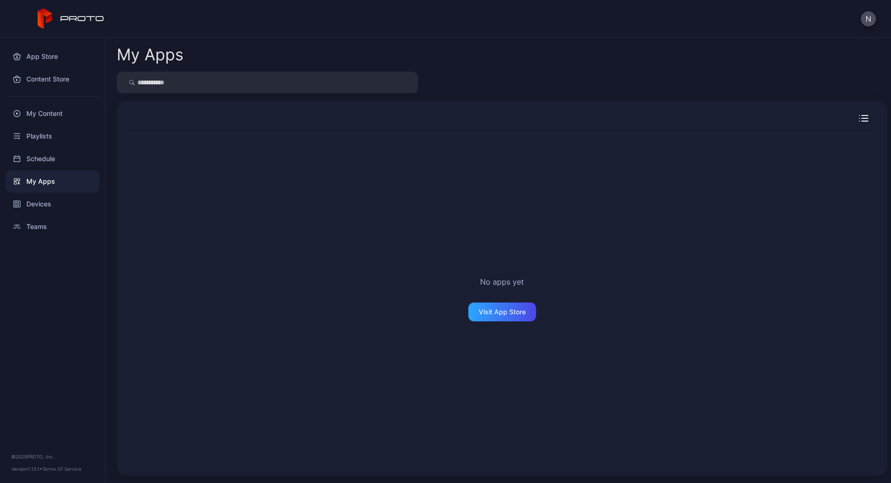
click at [502, 322] on div "No apps yet Visit App Store" at bounding box center [502, 299] width 748 height 330
click at [500, 315] on div "Visit App Store" at bounding box center [502, 312] width 47 height 8
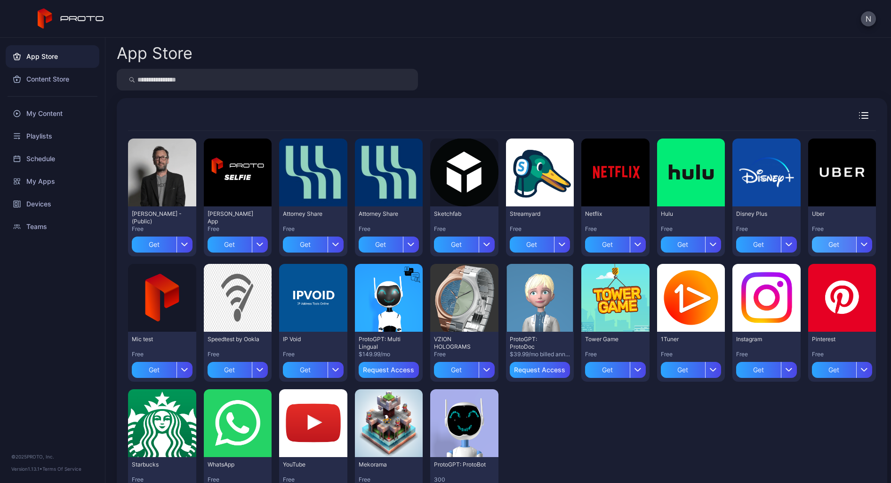
scroll to position [50, 0]
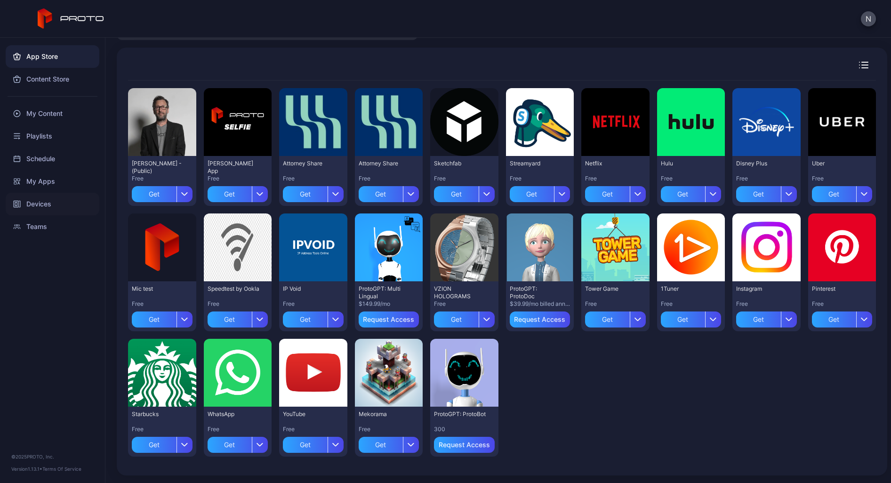
click at [47, 204] on div "Devices" at bounding box center [53, 204] width 94 height 23
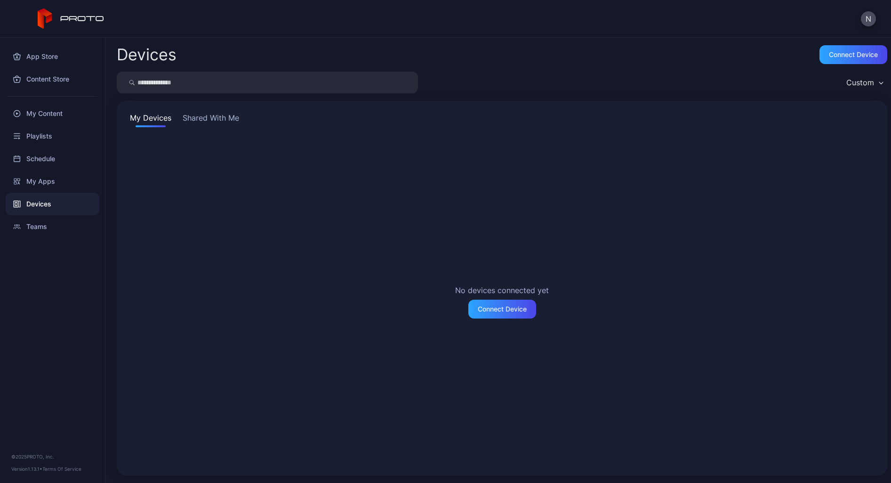
drag, startPoint x: 492, startPoint y: 298, endPoint x: 496, endPoint y: 300, distance: 4.8
click at [492, 298] on div "No devices connected yet Connect Device" at bounding box center [502, 300] width 748 height 325
click at [500, 313] on div "Connect Device" at bounding box center [503, 308] width 68 height 19
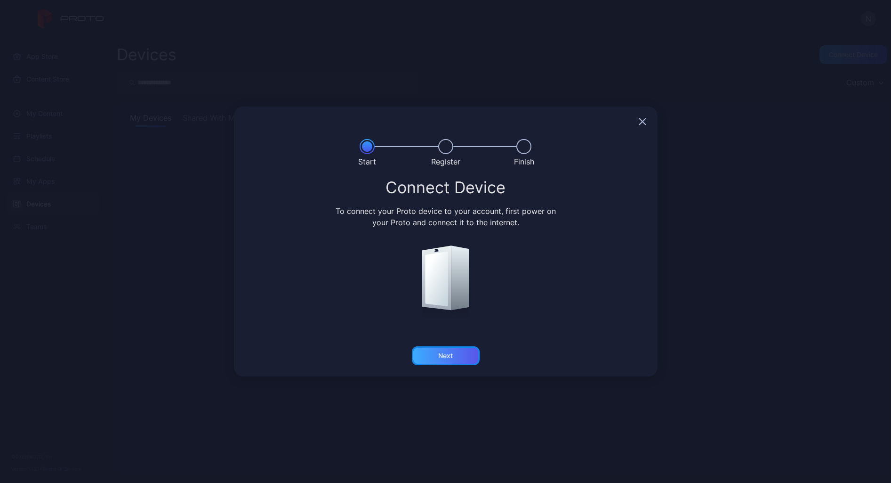
click at [448, 353] on div "Next" at bounding box center [445, 356] width 15 height 8
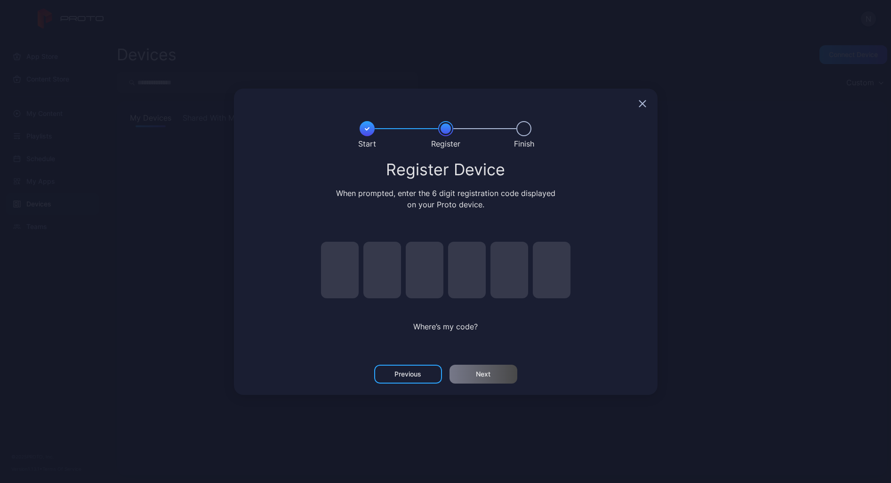
click at [637, 102] on div at bounding box center [446, 104] width 424 height 30
click at [642, 103] on icon "button" at bounding box center [642, 103] width 6 height 6
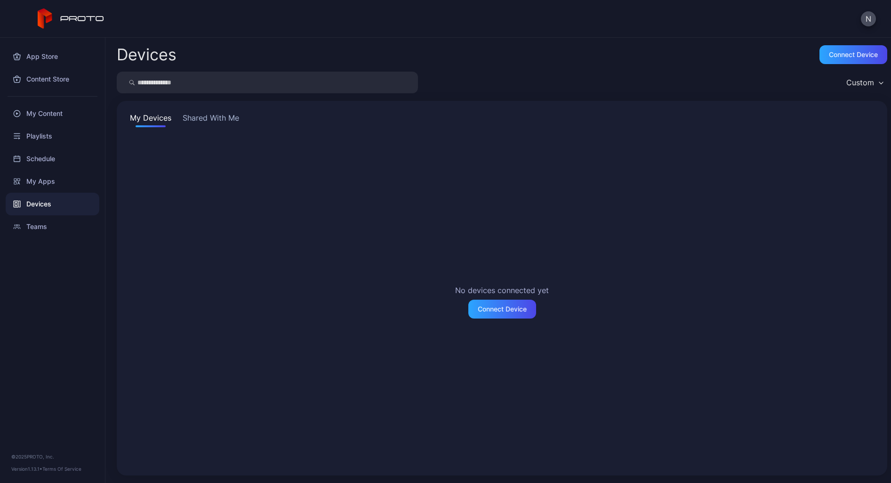
click at [211, 111] on div "My Devices Shared With Me No devices connected yet Connect Device" at bounding box center [502, 288] width 771 height 374
click at [211, 118] on button "Shared With Me" at bounding box center [211, 119] width 60 height 15
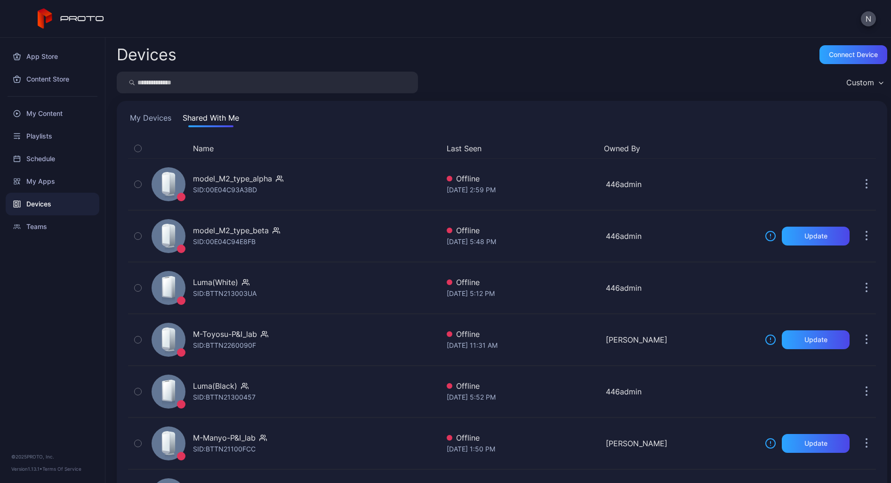
click at [880, 19] on div "N" at bounding box center [445, 19] width 891 height 38
click at [875, 20] on button "N" at bounding box center [868, 18] width 15 height 15
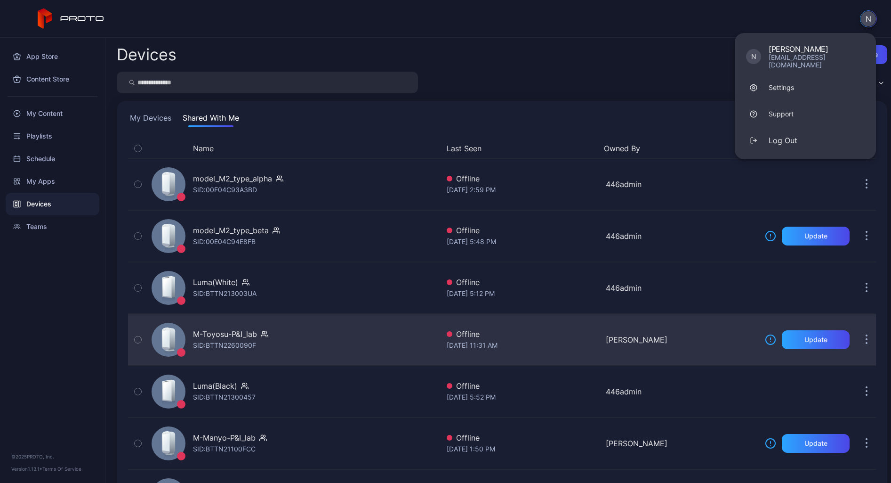
scroll to position [57, 0]
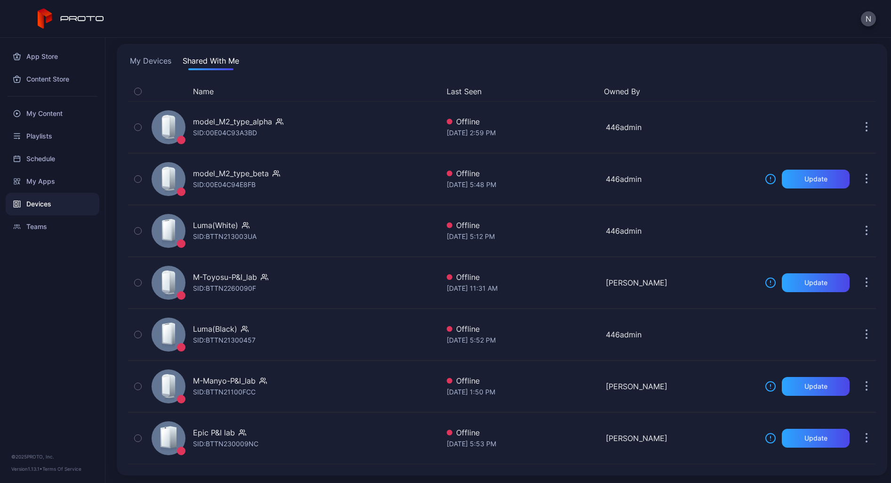
click at [580, 31] on div "N" at bounding box center [445, 19] width 891 height 38
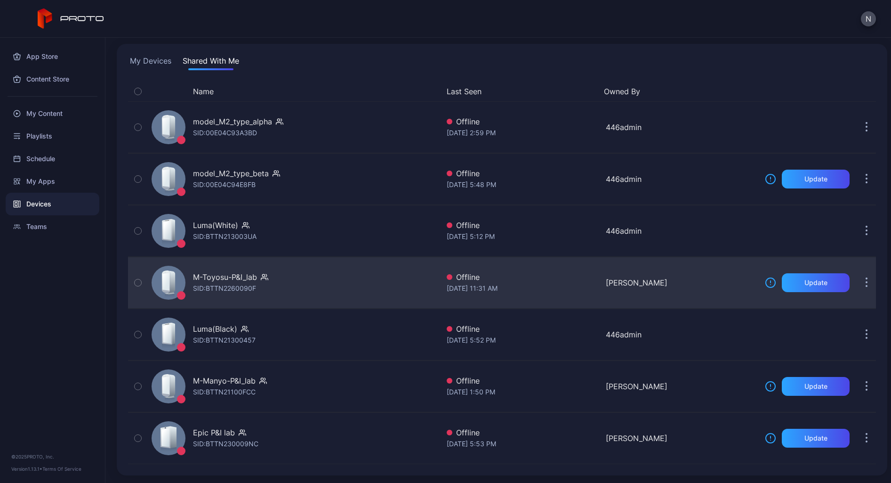
scroll to position [0, 0]
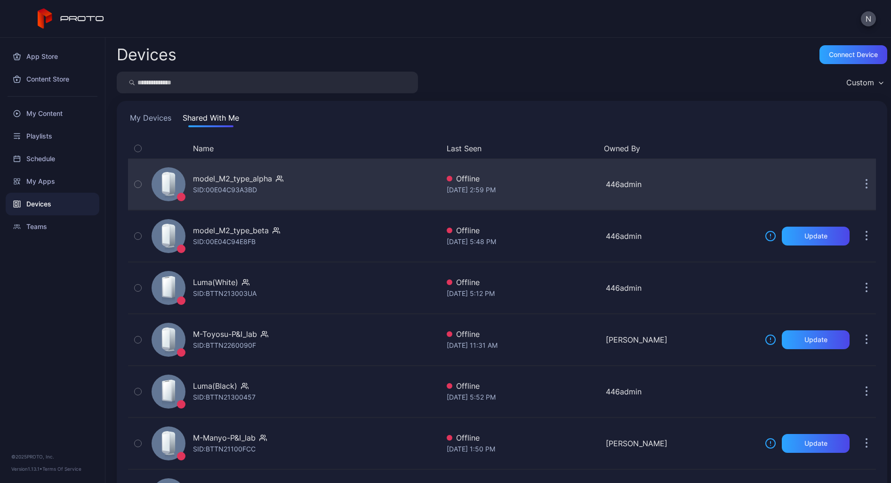
click at [866, 186] on icon "button" at bounding box center [867, 184] width 2 height 11
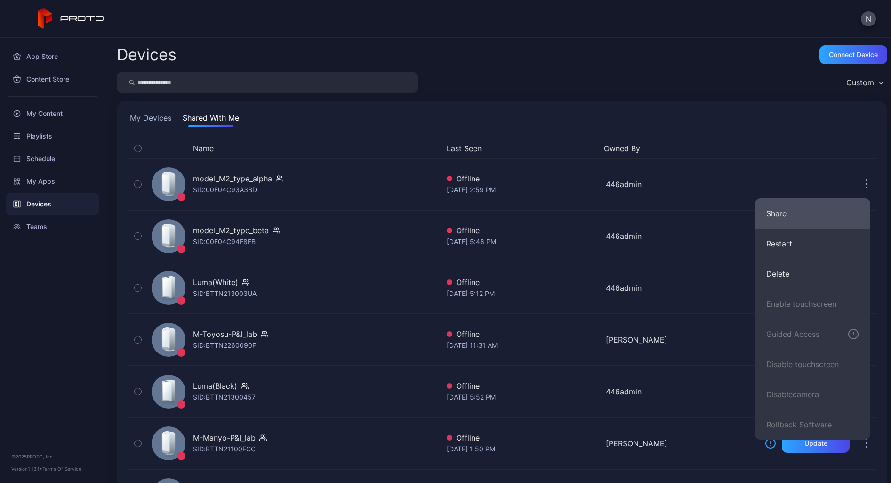
click at [772, 213] on button "Share" at bounding box center [812, 213] width 115 height 30
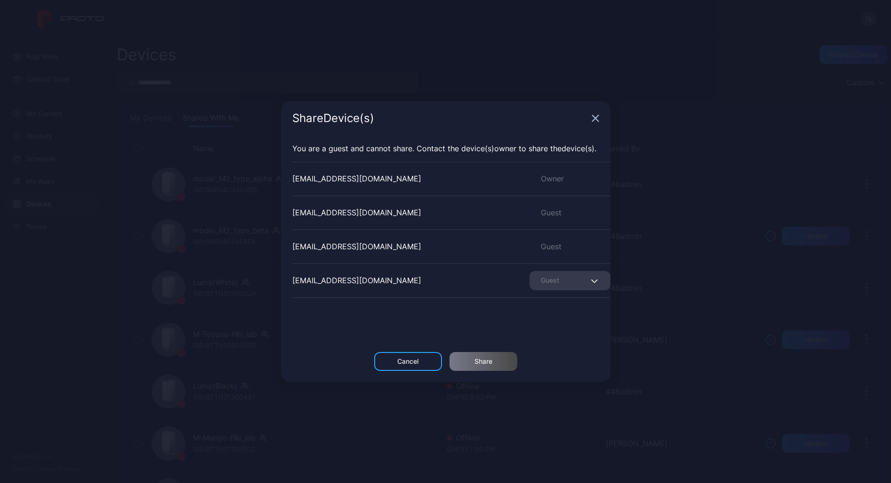
scroll to position [130, 0]
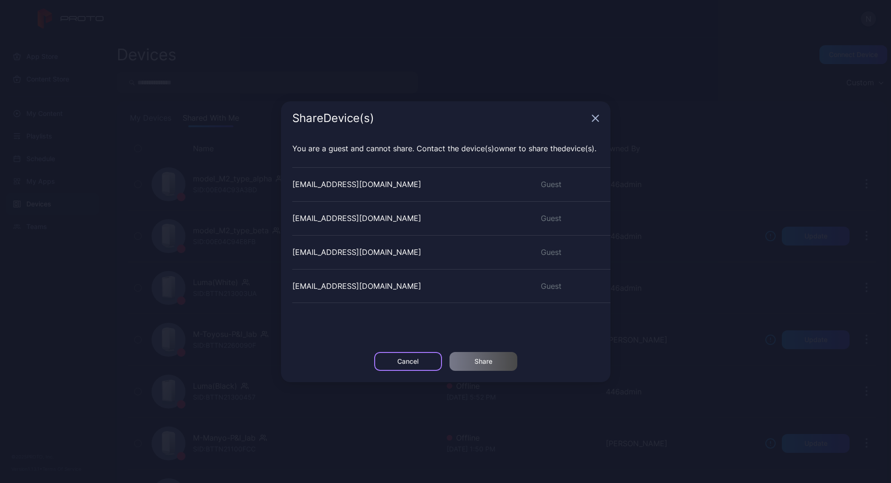
click at [421, 360] on div "Cancel" at bounding box center [408, 361] width 68 height 19
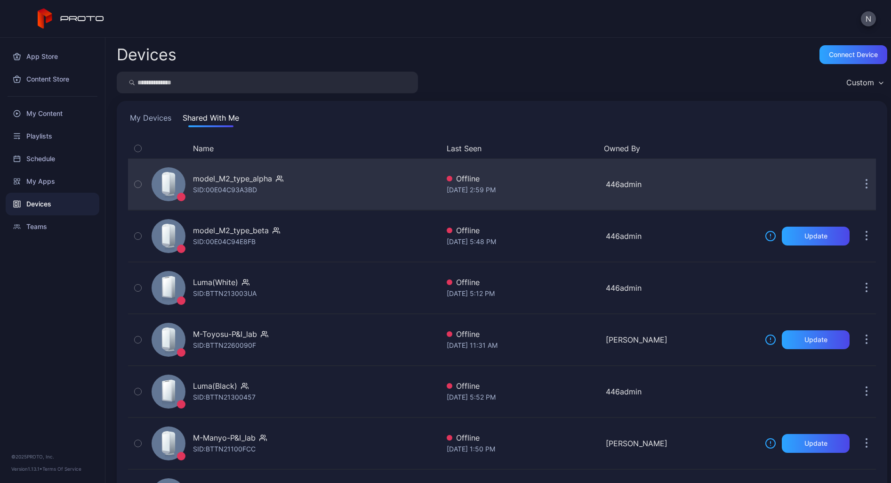
click at [254, 187] on div "SID: 00E04C93A3BD" at bounding box center [225, 189] width 64 height 11
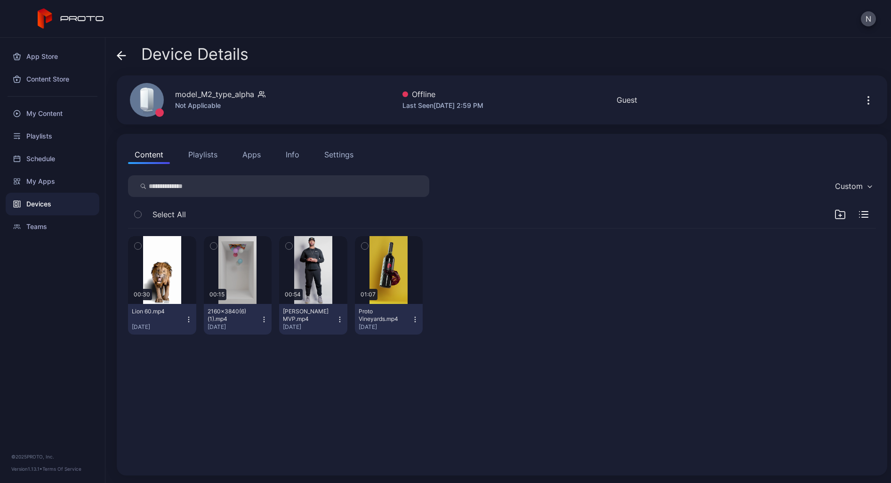
click at [199, 155] on button "Playlists" at bounding box center [203, 154] width 42 height 19
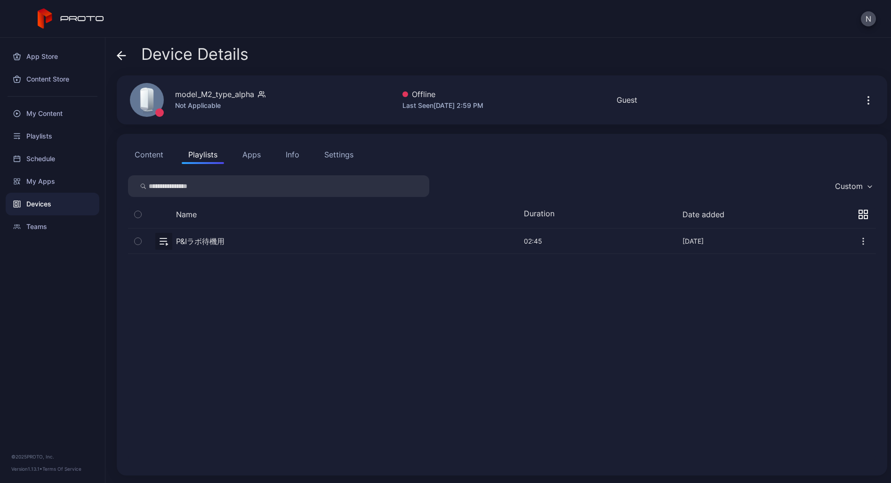
click at [284, 153] on button "Info" at bounding box center [292, 154] width 27 height 19
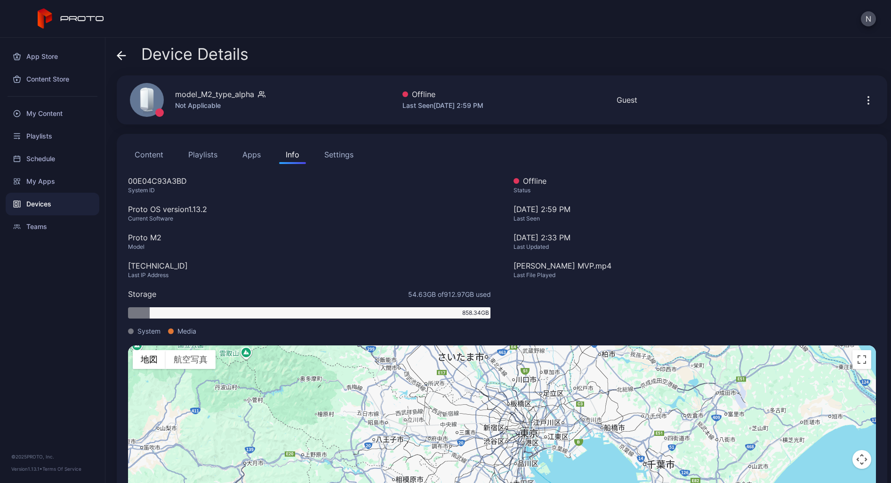
click at [347, 155] on div "Settings" at bounding box center [338, 154] width 29 height 11
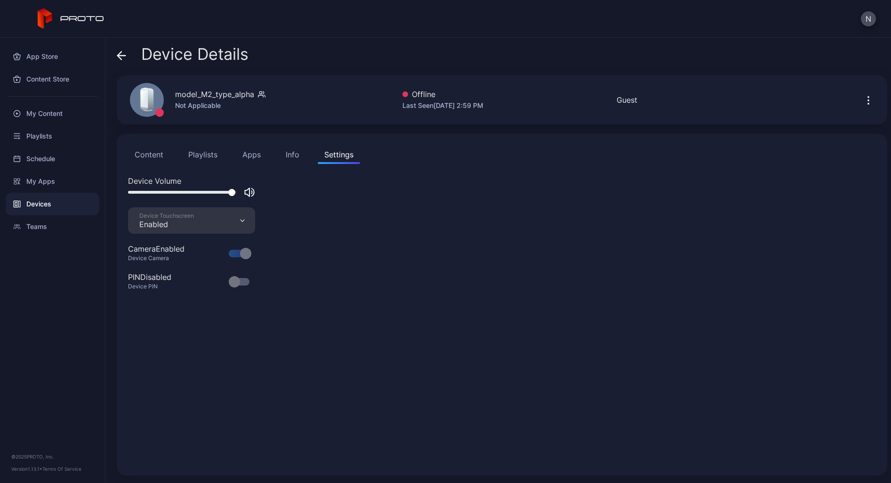
click at [197, 156] on button "Playlists" at bounding box center [203, 154] width 42 height 19
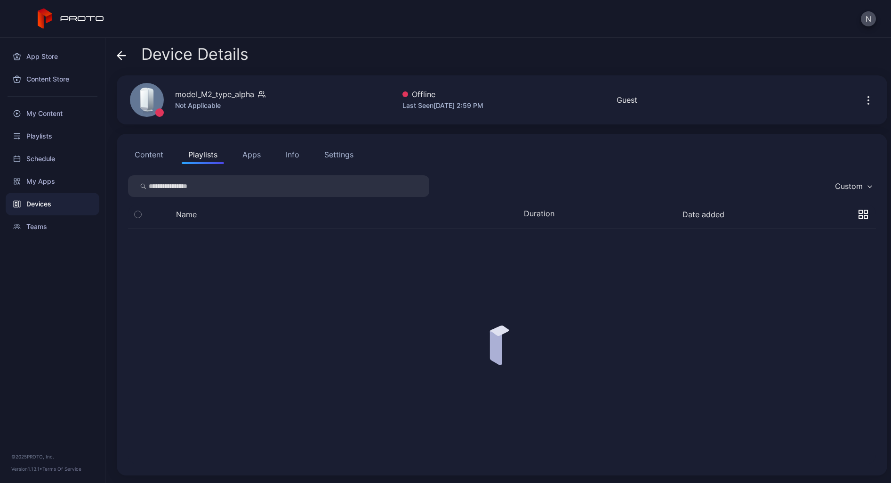
click at [156, 161] on button "Content" at bounding box center [149, 154] width 42 height 19
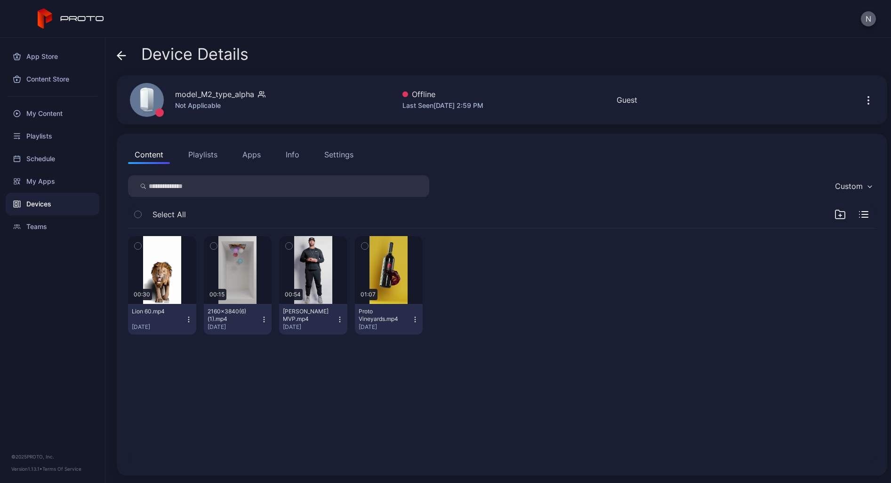
click at [873, 20] on button "N" at bounding box center [868, 18] width 15 height 15
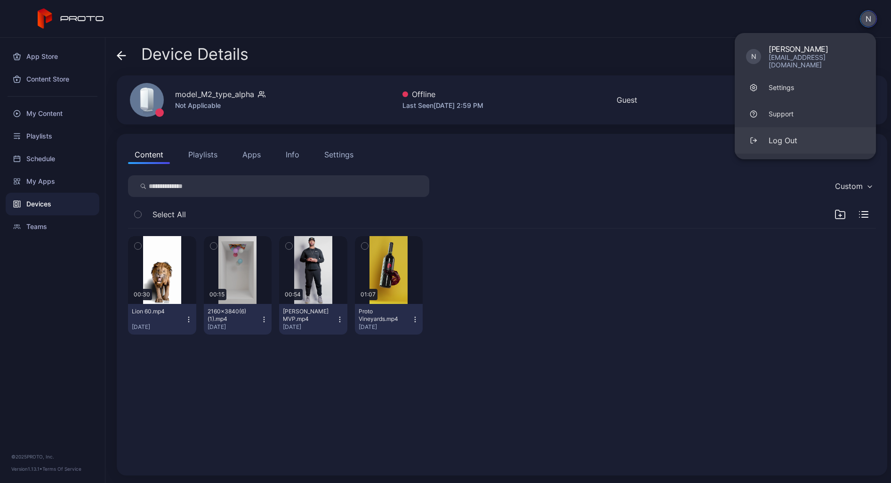
click at [784, 135] on div "Log Out" at bounding box center [783, 140] width 29 height 11
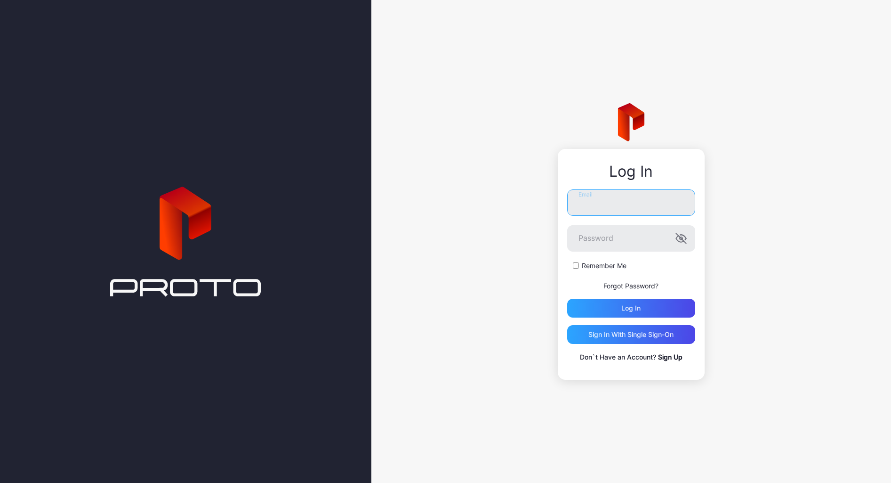
type input "**********"
click at [603, 205] on input "**********" at bounding box center [631, 202] width 128 height 26
click at [512, 195] on div "**********" at bounding box center [632, 241] width 520 height 483
click at [622, 310] on div "Log in" at bounding box center [631, 308] width 19 height 8
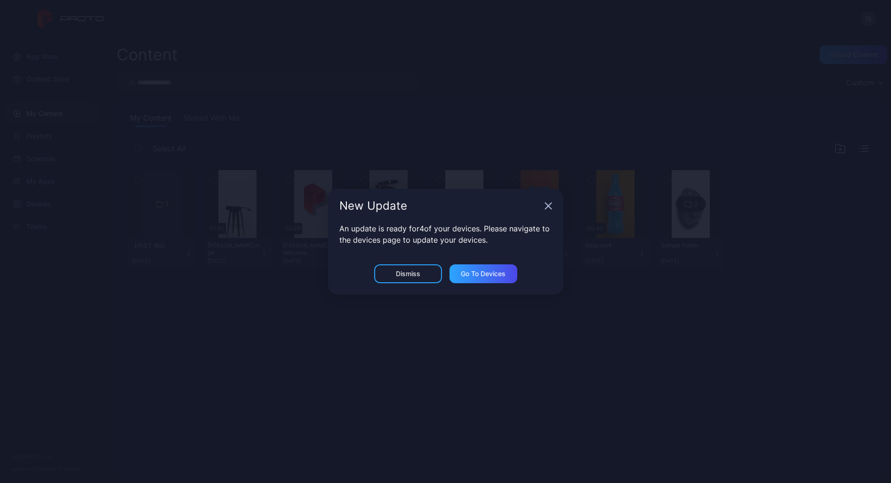
click at [549, 207] on icon "button" at bounding box center [549, 206] width 8 height 8
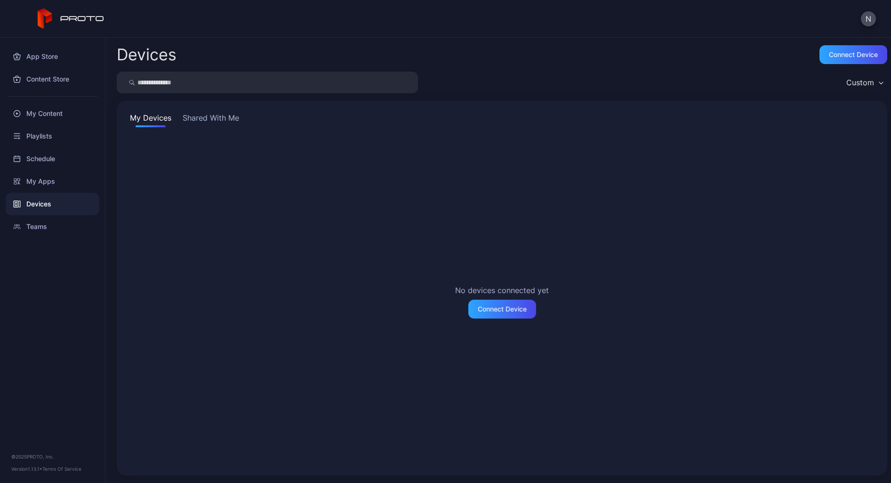
click at [493, 318] on div "No devices connected yet Connect Device" at bounding box center [502, 300] width 748 height 325
click at [494, 312] on div "Connect Device" at bounding box center [502, 309] width 49 height 8
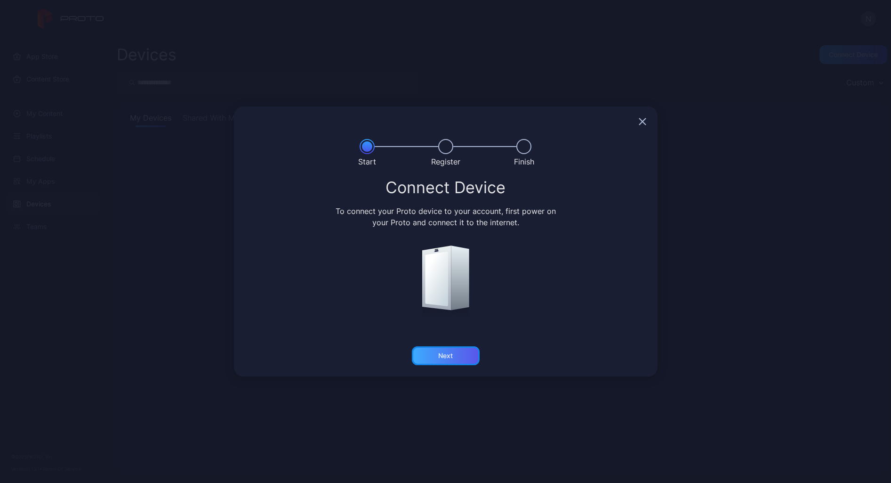
click at [444, 354] on div "Next" at bounding box center [445, 356] width 15 height 8
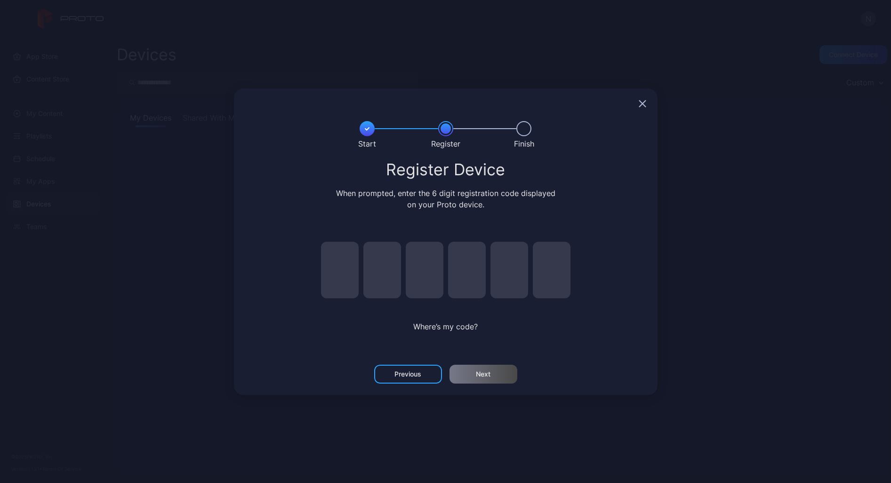
click at [646, 104] on icon "button" at bounding box center [643, 104] width 8 height 8
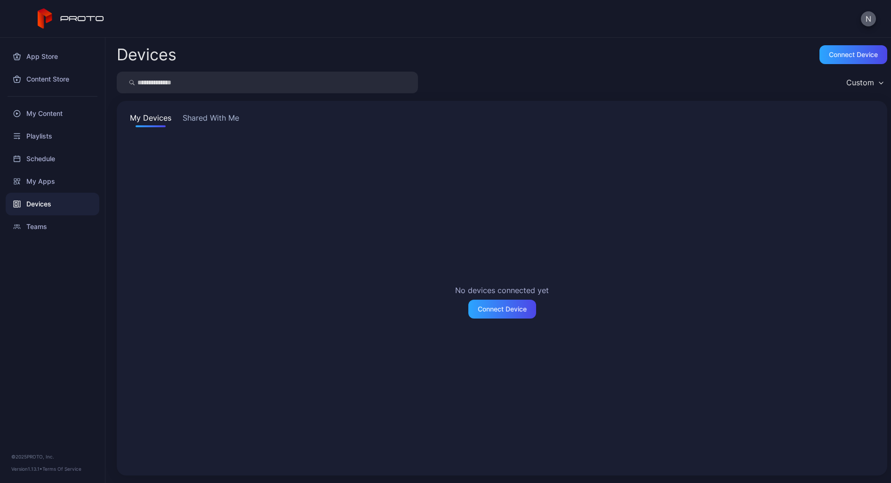
click at [867, 15] on button "N" at bounding box center [868, 18] width 15 height 15
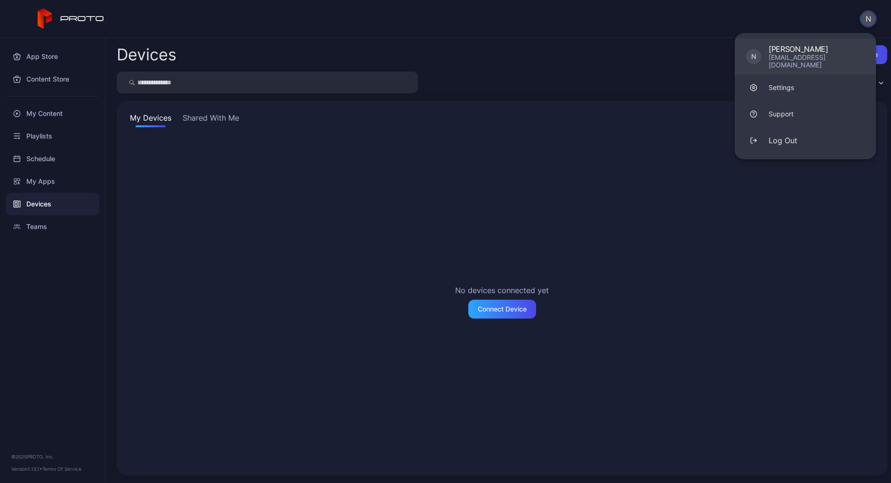
click at [791, 57] on div "konno_naoto@intec.co.jp" at bounding box center [817, 61] width 96 height 15
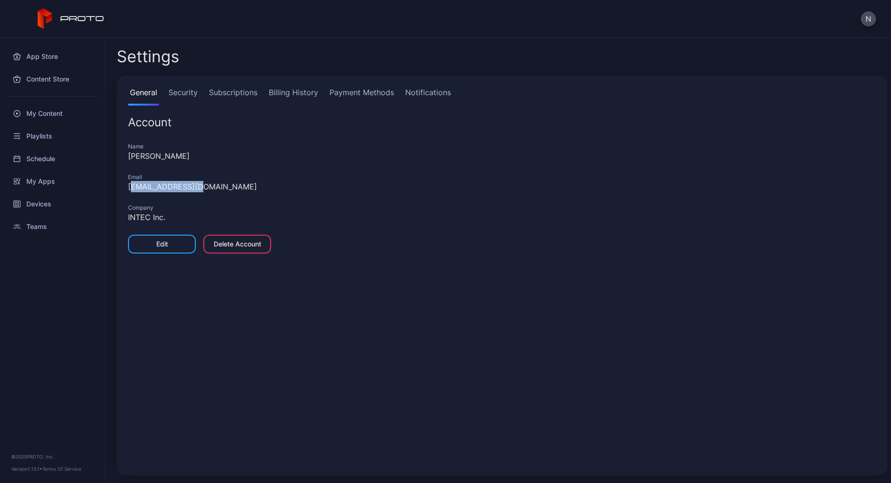
drag, startPoint x: 133, startPoint y: 185, endPoint x: 197, endPoint y: 189, distance: 63.7
click at [197, 189] on div "konno_naoto@intec.co.jp" at bounding box center [502, 186] width 748 height 11
drag, startPoint x: 197, startPoint y: 189, endPoint x: 158, endPoint y: 243, distance: 67.2
click at [158, 243] on div "Edit" at bounding box center [162, 244] width 12 height 8
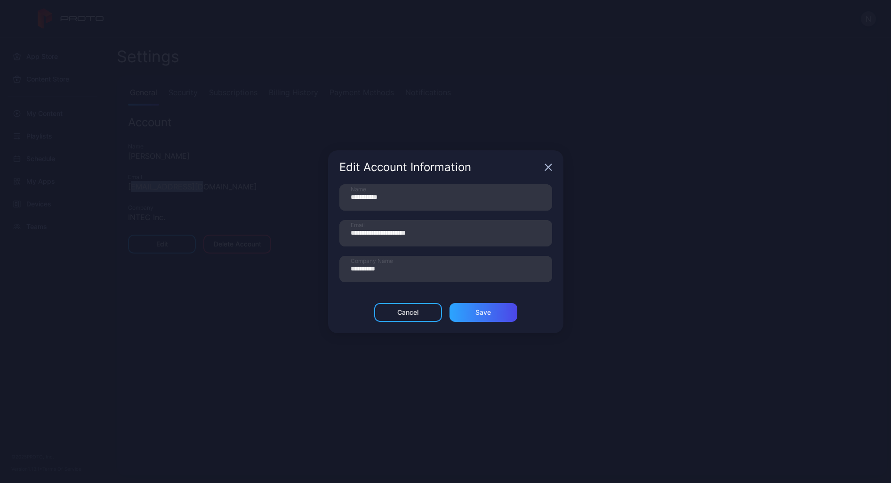
click at [549, 167] on icon "button" at bounding box center [548, 167] width 6 height 6
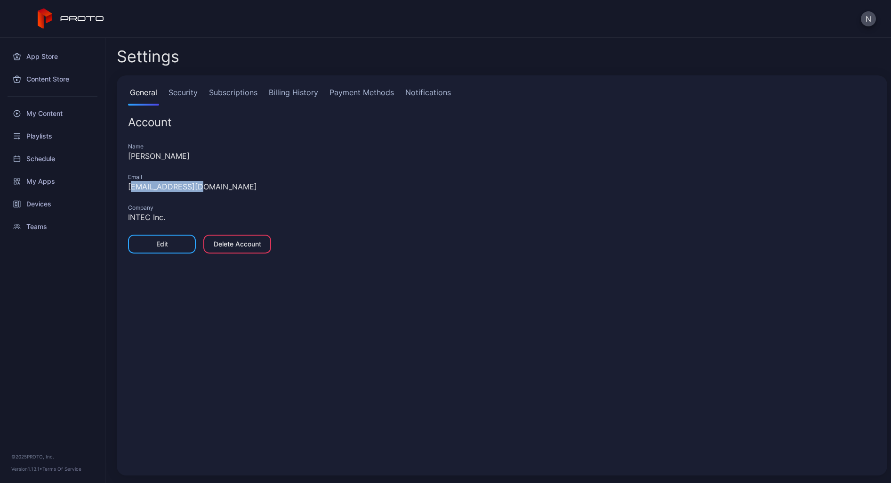
click at [246, 99] on link "Subscriptions" at bounding box center [233, 96] width 52 height 19
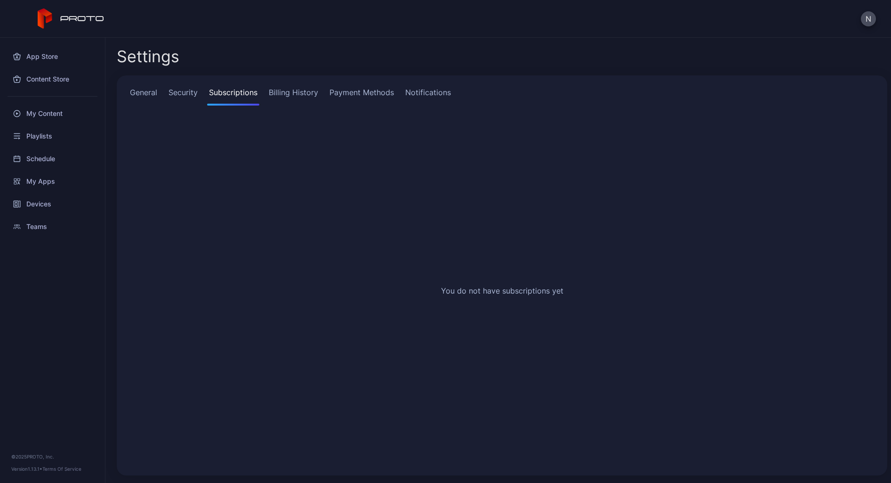
click at [191, 96] on link "Security" at bounding box center [183, 96] width 33 height 19
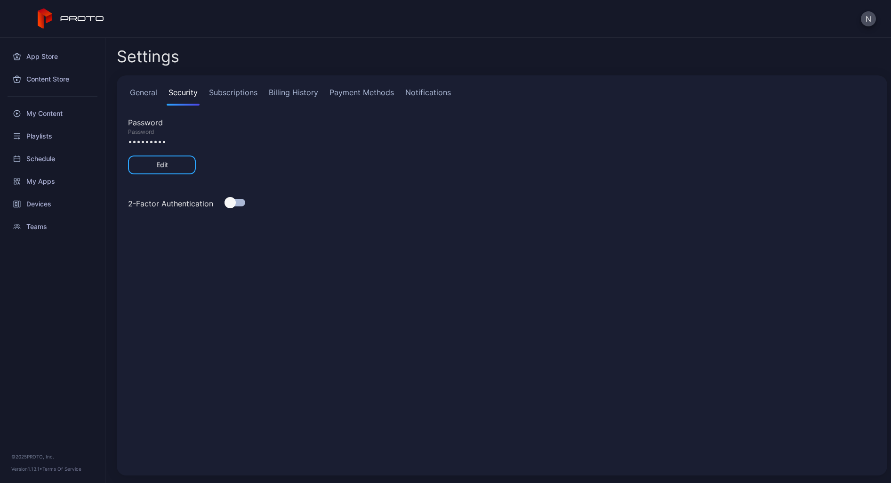
click at [278, 93] on link "Billing History" at bounding box center [293, 96] width 53 height 19
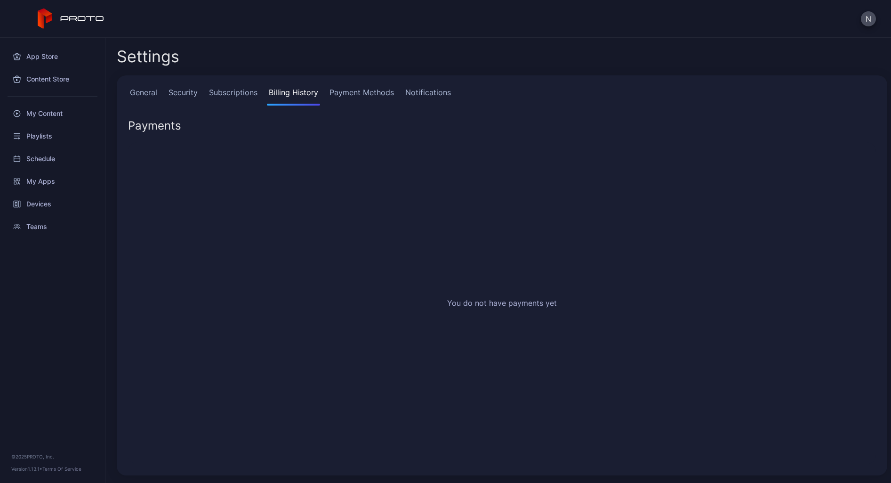
click at [239, 92] on link "Subscriptions" at bounding box center [233, 96] width 52 height 19
click at [291, 89] on link "Billing History" at bounding box center [293, 96] width 53 height 19
click at [362, 94] on link "Payment Methods" at bounding box center [362, 96] width 68 height 19
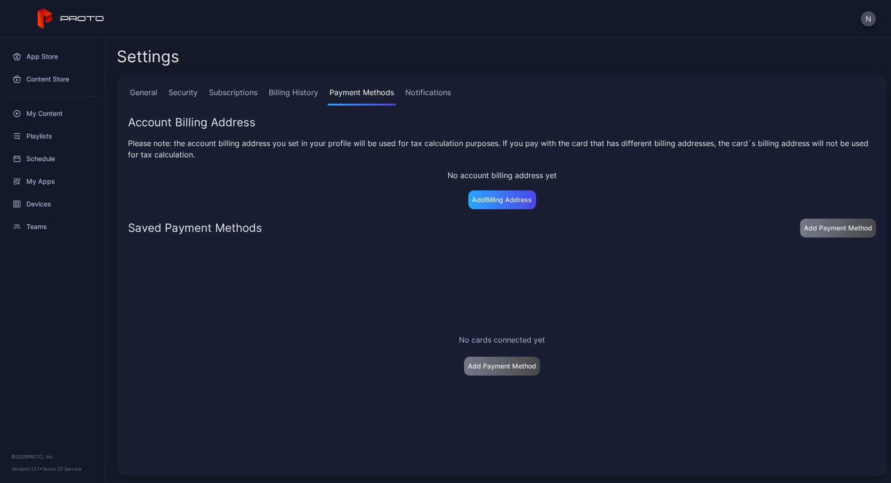
click at [436, 90] on link "Notifications" at bounding box center [428, 96] width 49 height 19
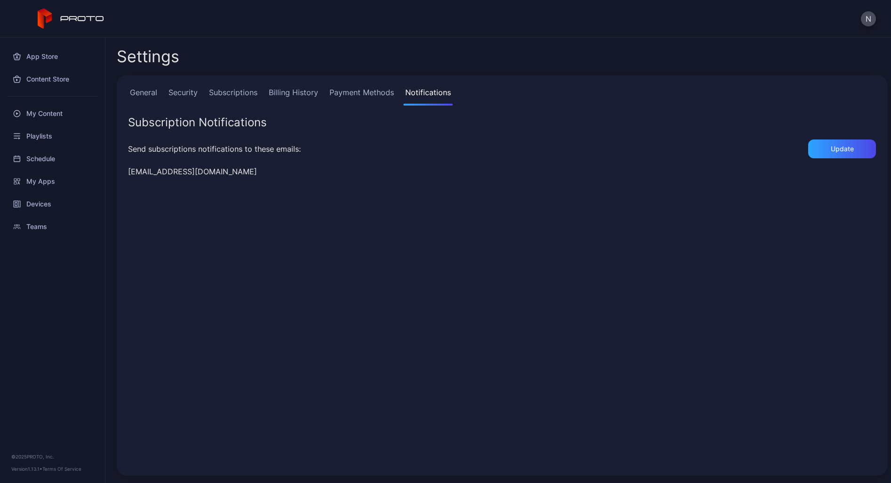
click at [374, 91] on link "Payment Methods" at bounding box center [362, 96] width 68 height 19
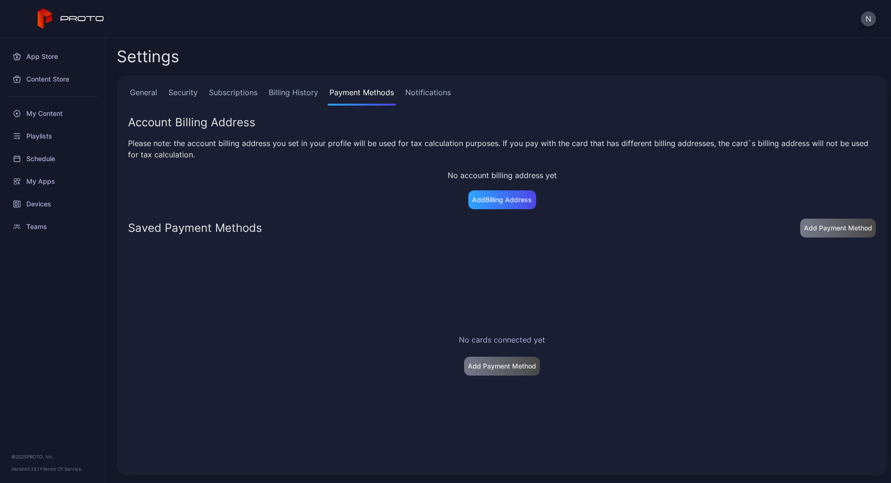
drag, startPoint x: 159, startPoint y: 91, endPoint x: 167, endPoint y: 95, distance: 8.8
click at [158, 92] on link "General" at bounding box center [143, 96] width 31 height 19
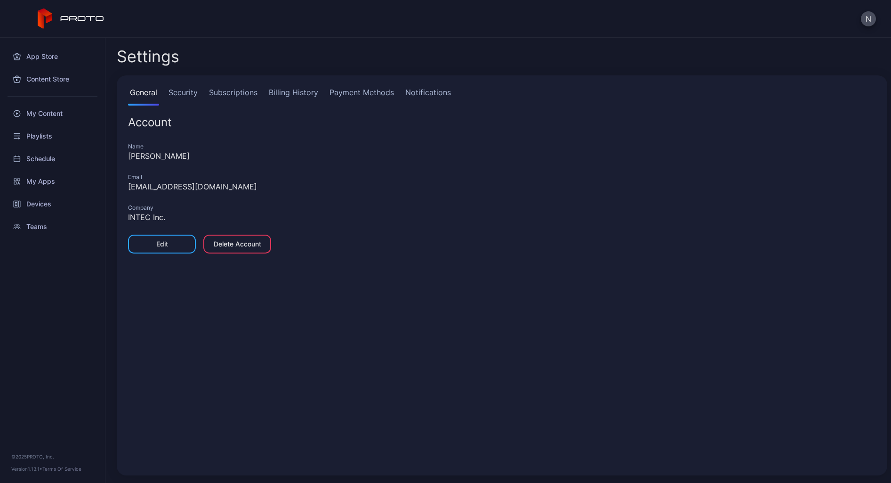
click at [173, 95] on link "Security" at bounding box center [183, 96] width 33 height 19
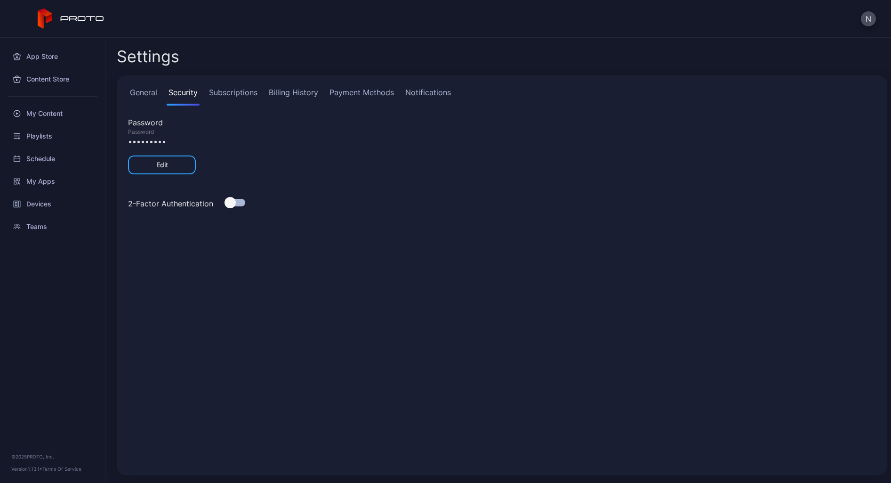
click at [141, 93] on link "General" at bounding box center [143, 96] width 31 height 19
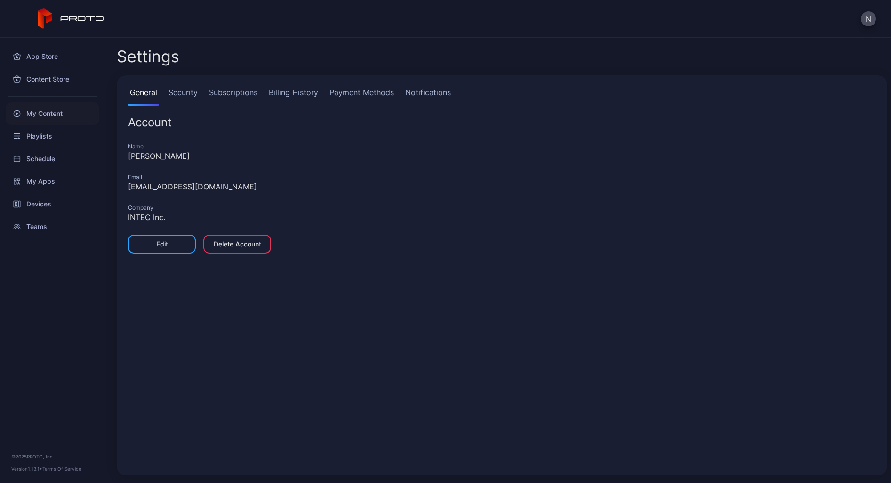
click at [42, 112] on div "My Content" at bounding box center [53, 113] width 94 height 23
